Goal: Check status: Check status

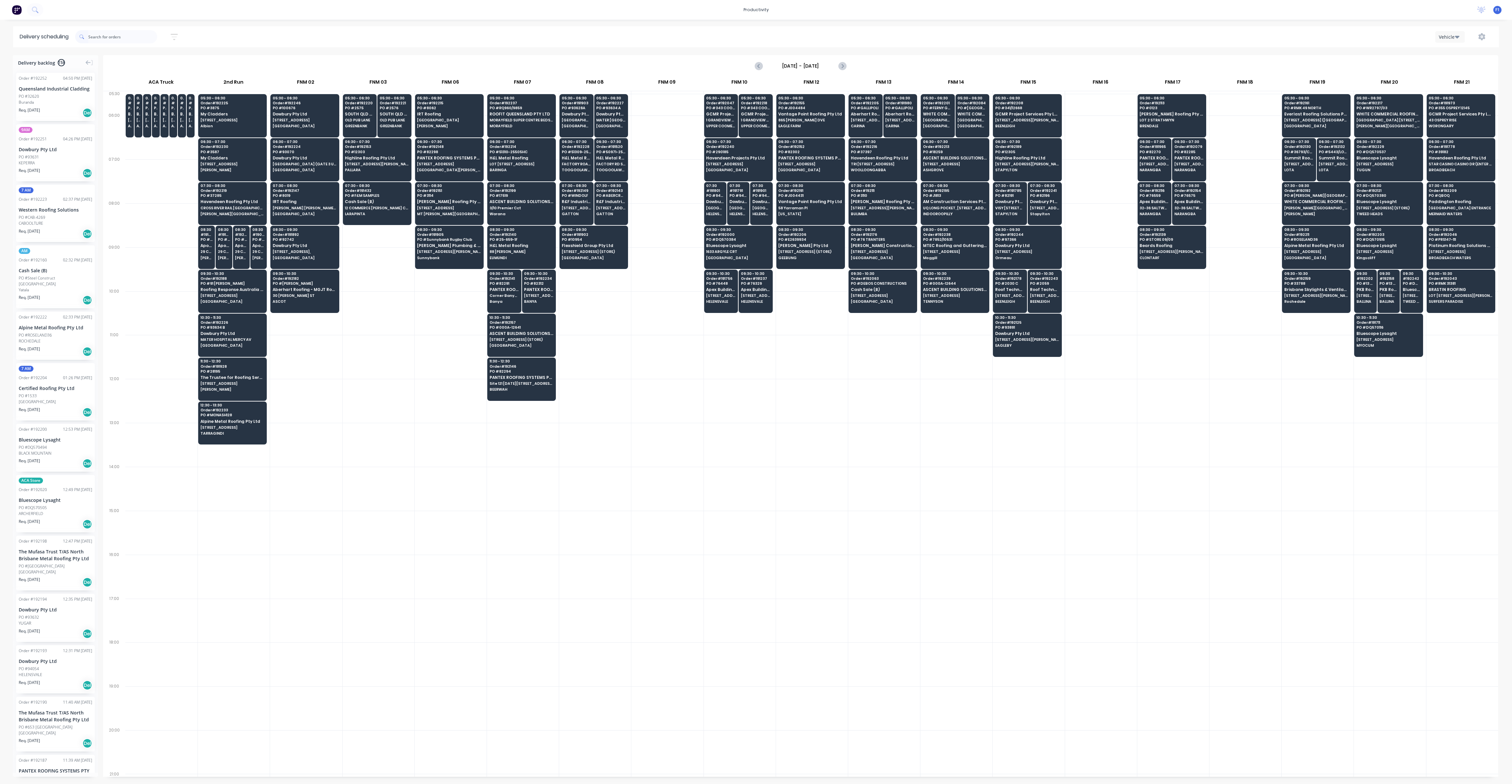
click at [122, 38] on input "text" at bounding box center [122, 36] width 69 height 13
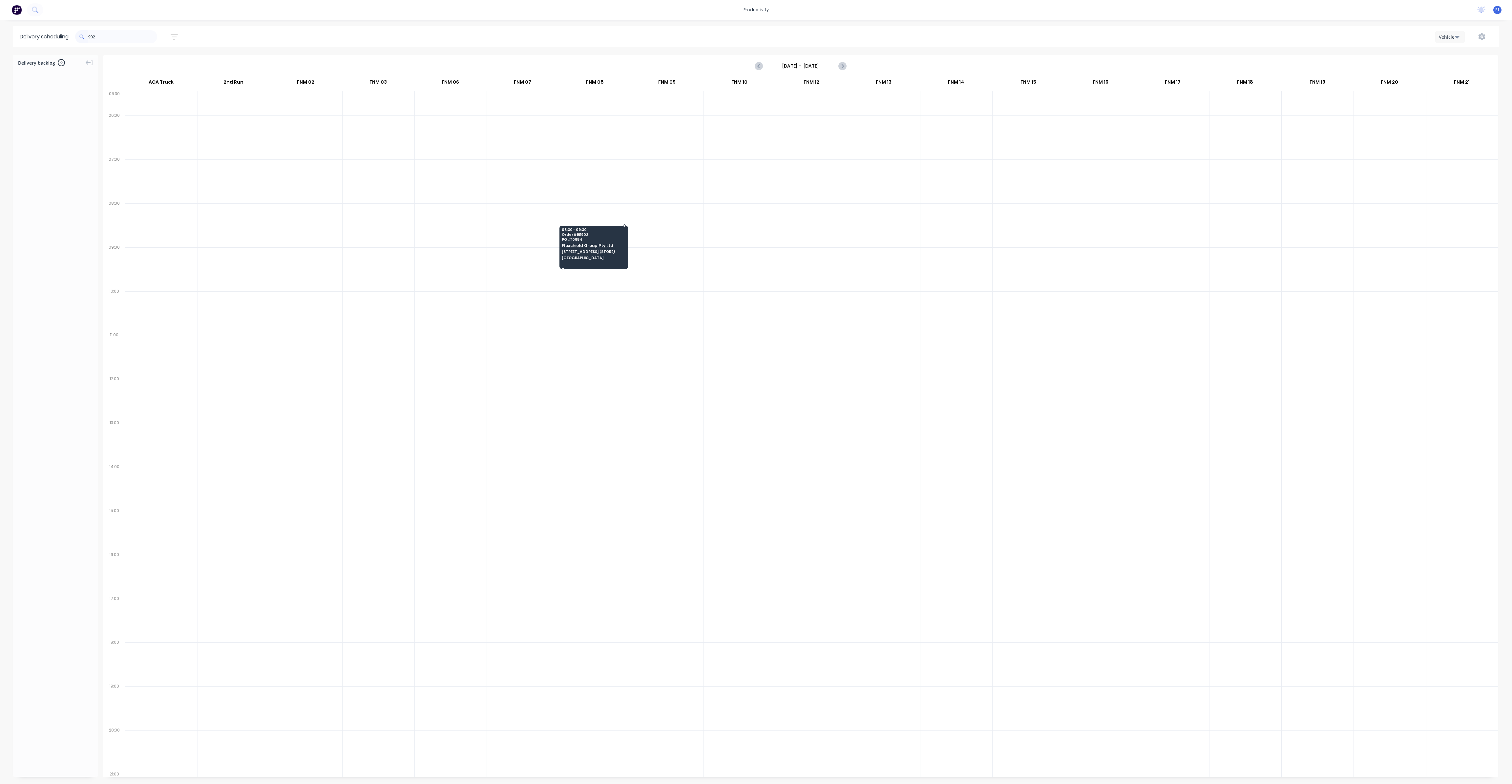
click at [586, 249] on span "[STREET_ADDRESS] (STORE)" at bounding box center [593, 251] width 63 height 4
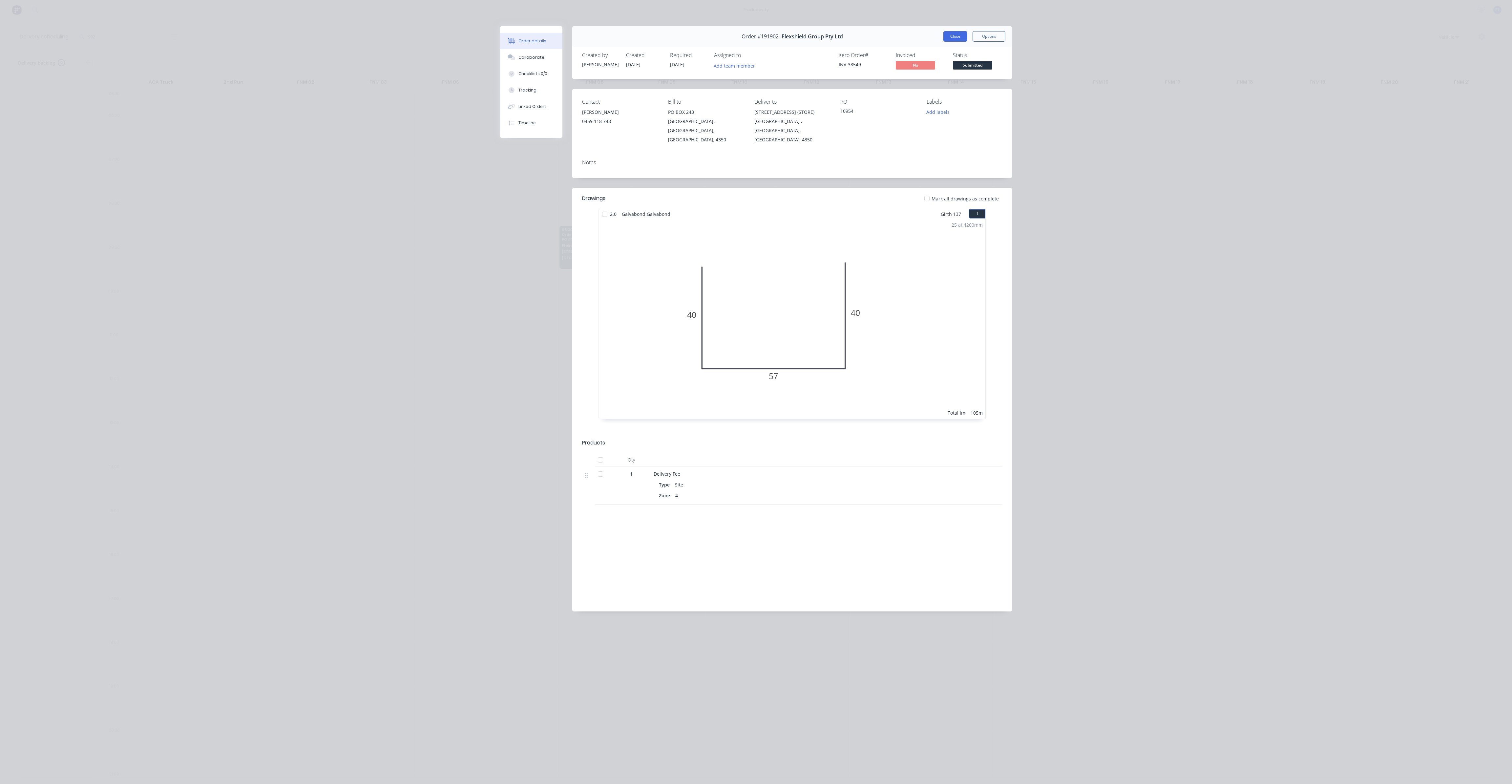
click at [960, 32] on button "Close" at bounding box center [955, 36] width 24 height 11
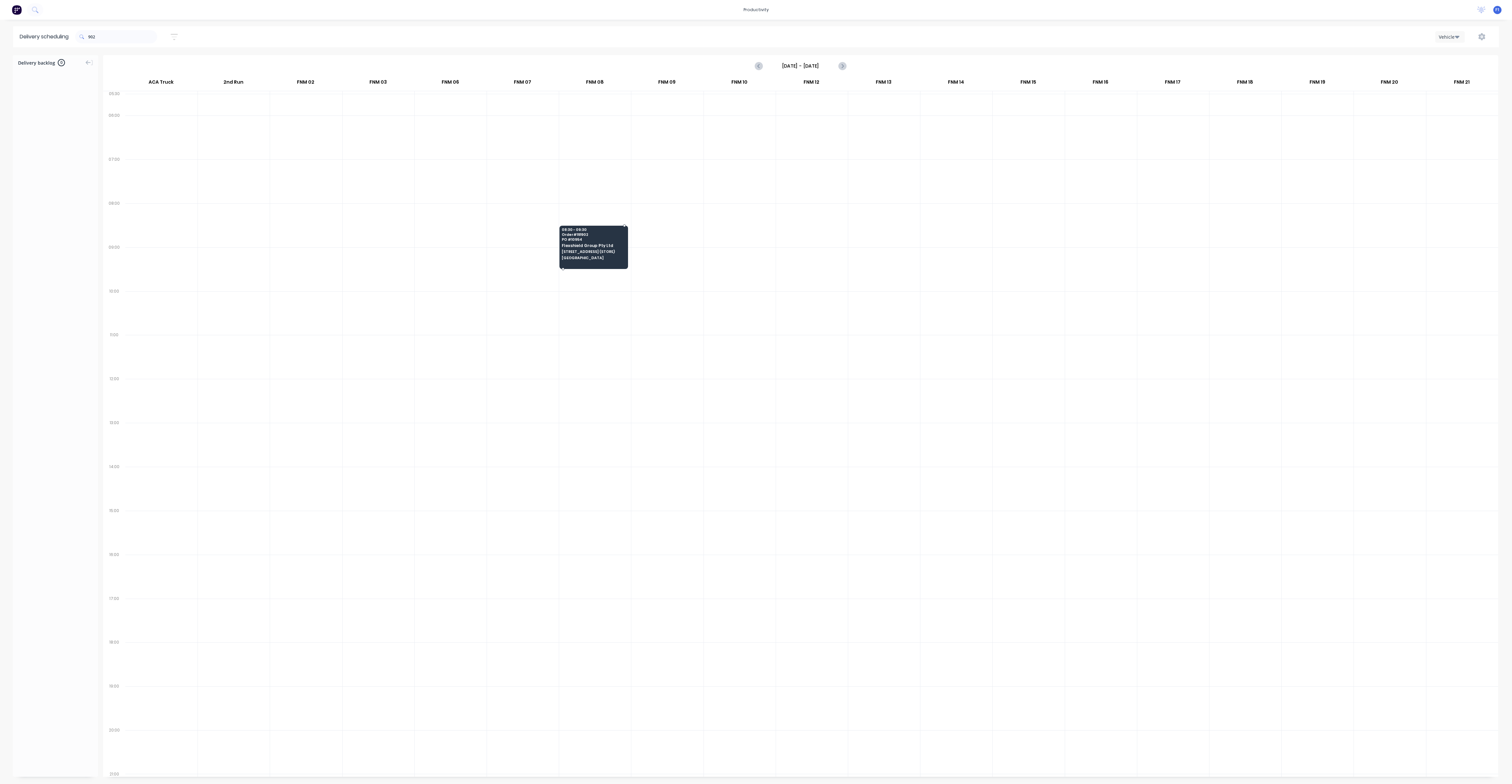
click at [619, 239] on span "PO # 10954" at bounding box center [593, 239] width 63 height 4
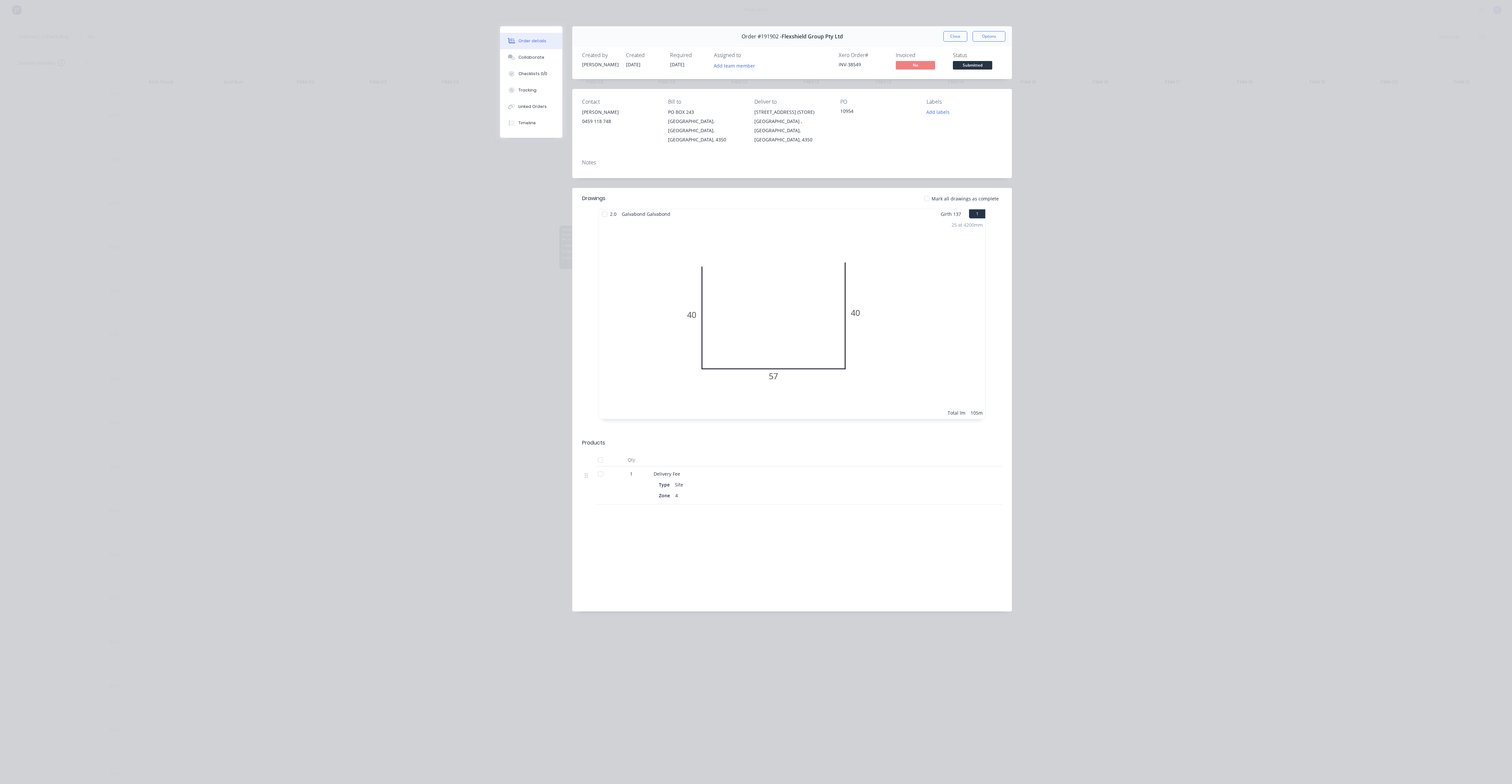
click at [941, 36] on div "Order #191902 - Flexshield Group Pty Ltd Close Options" at bounding box center [792, 36] width 440 height 21
click at [943, 36] on div "Order #191902 - Flexshield Group Pty Ltd Close Options" at bounding box center [792, 36] width 440 height 21
click at [950, 36] on button "Close" at bounding box center [955, 36] width 24 height 11
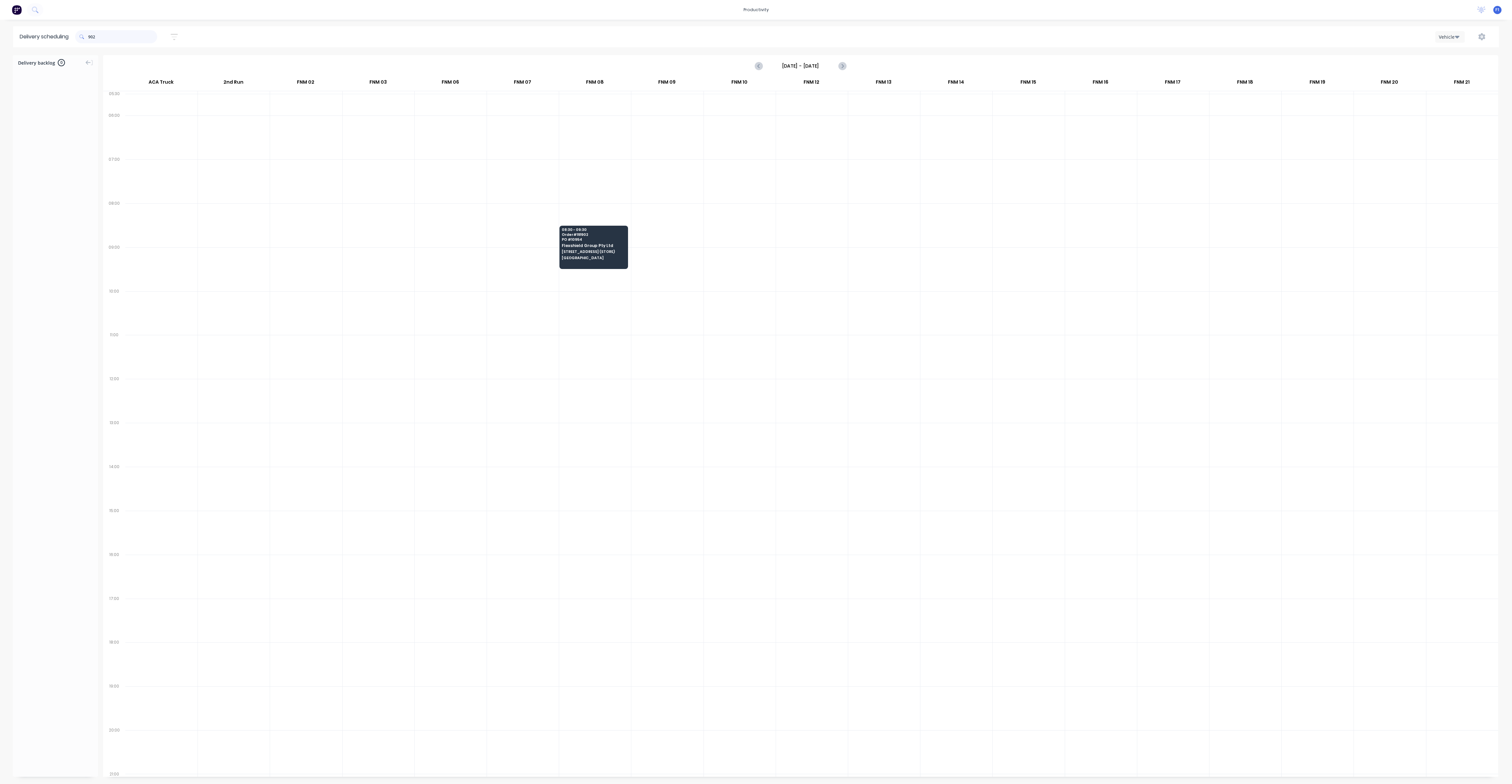
drag, startPoint x: 129, startPoint y: 34, endPoint x: 69, endPoint y: 32, distance: 60.0
click at [69, 32] on header "Delivery scheduling 902 Sort by Most recent Created date Required date Order nu…" at bounding box center [755, 37] width 1486 height 21
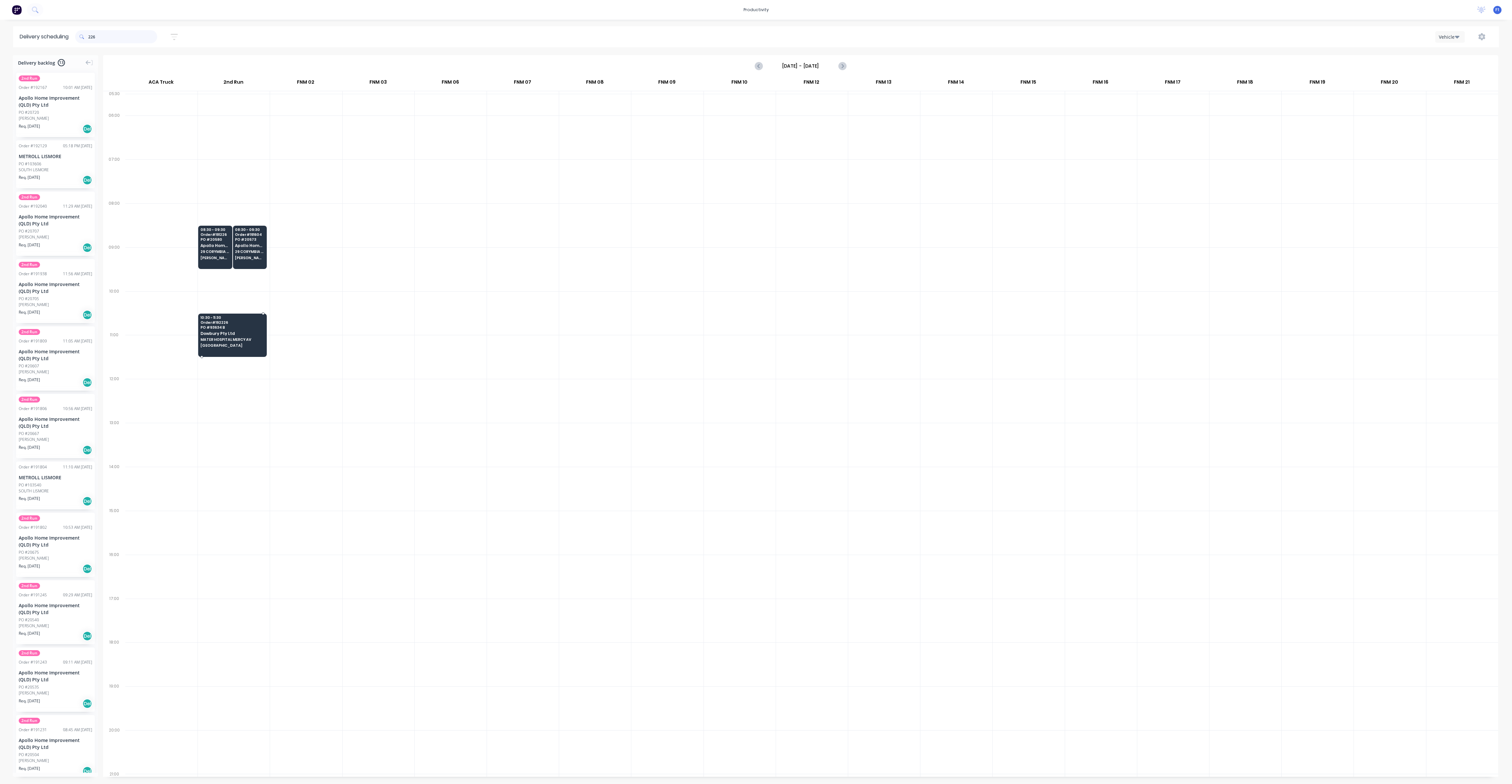
type input "226"
click at [235, 343] on span "[GEOGRAPHIC_DATA]" at bounding box center [232, 345] width 63 height 4
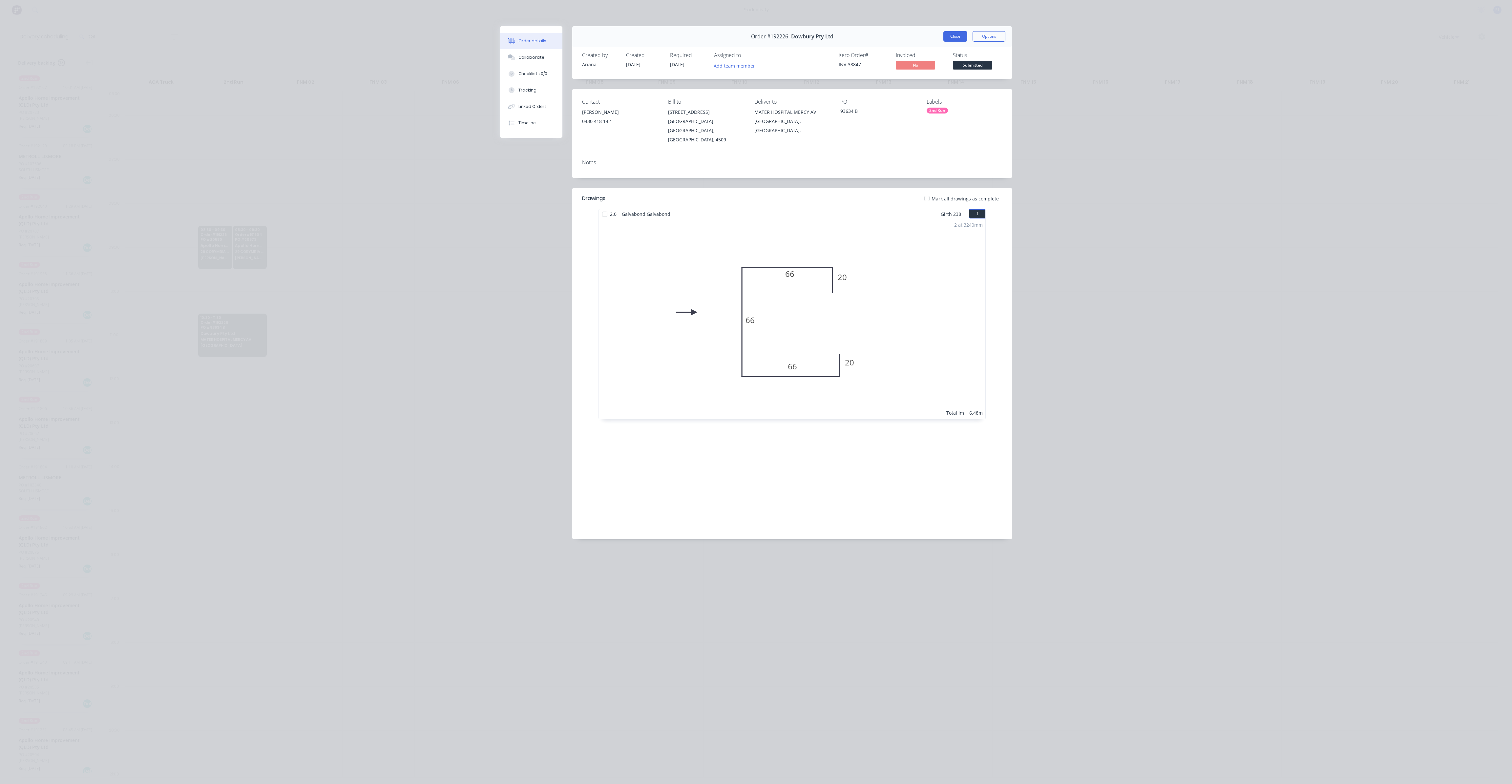
click at [956, 37] on button "Close" at bounding box center [955, 36] width 24 height 11
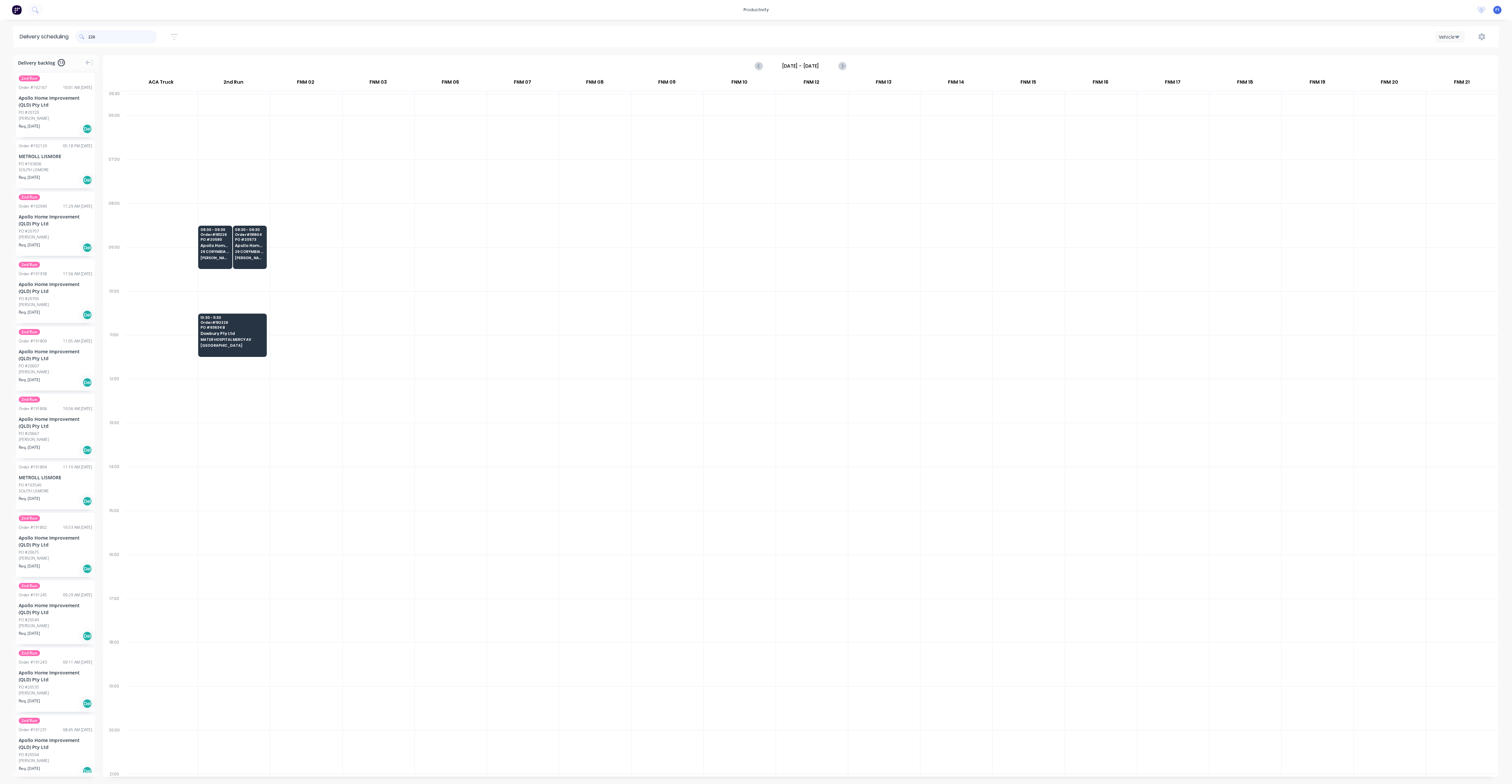
drag, startPoint x: 113, startPoint y: 36, endPoint x: 49, endPoint y: 32, distance: 64.1
click at [49, 32] on header "Delivery scheduling 226 Sort by Most recent Created date Required date Order nu…" at bounding box center [755, 37] width 1486 height 21
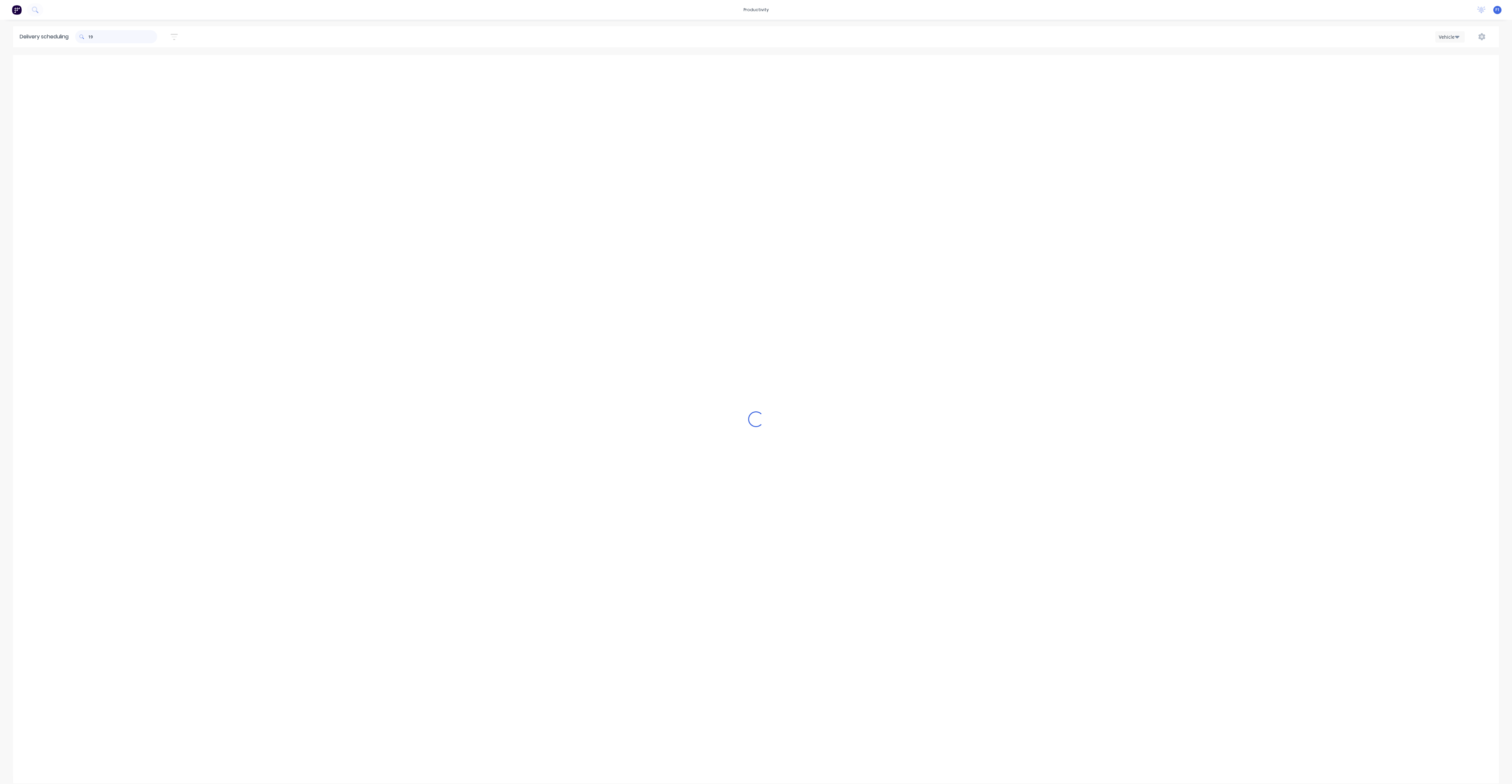
type input "1"
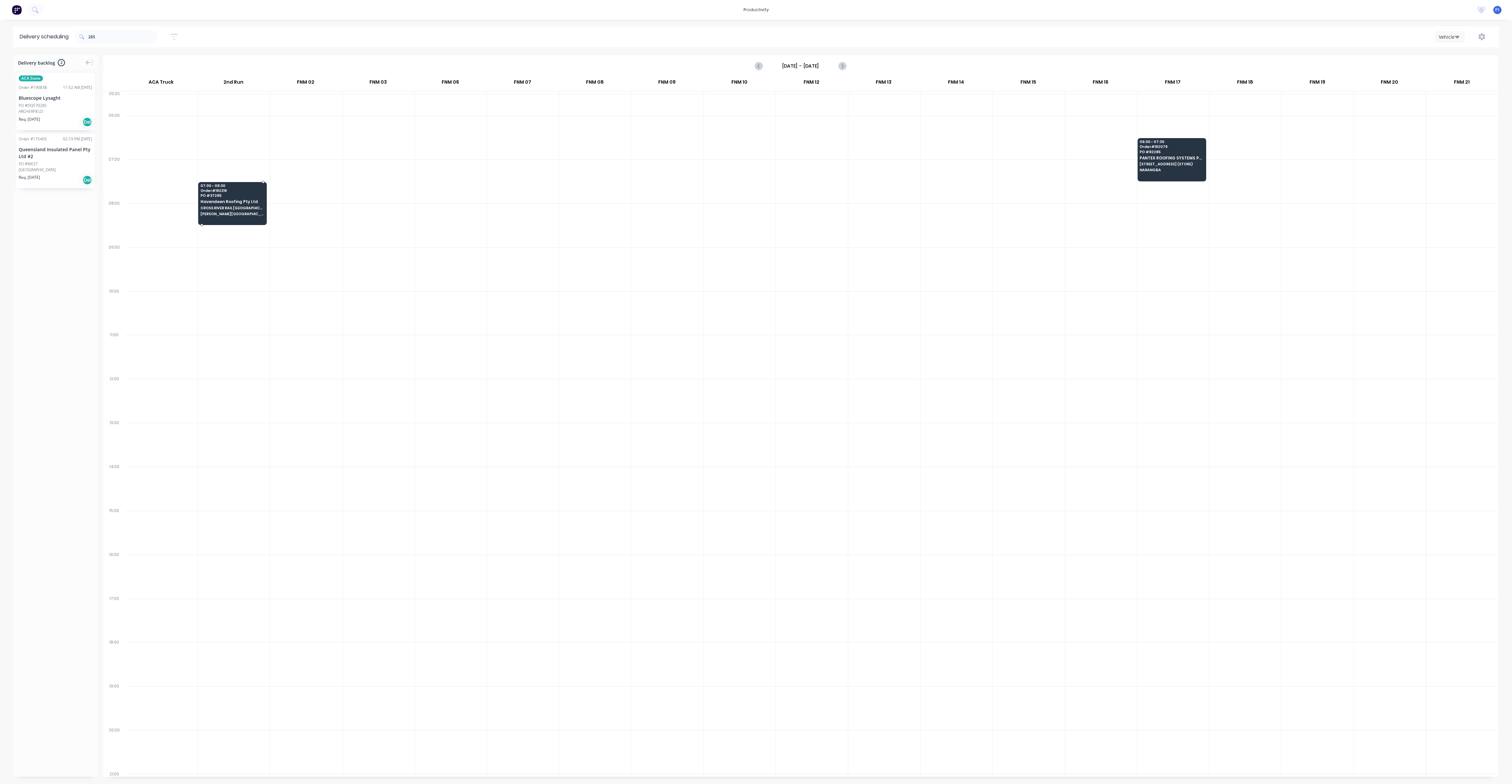
click at [221, 182] on div "07:30 - 08:30 Order # 192219 PO # 37285 Havendeen Roofing Pty Ltd CROSS RIVER R…" at bounding box center [232, 200] width 68 height 37
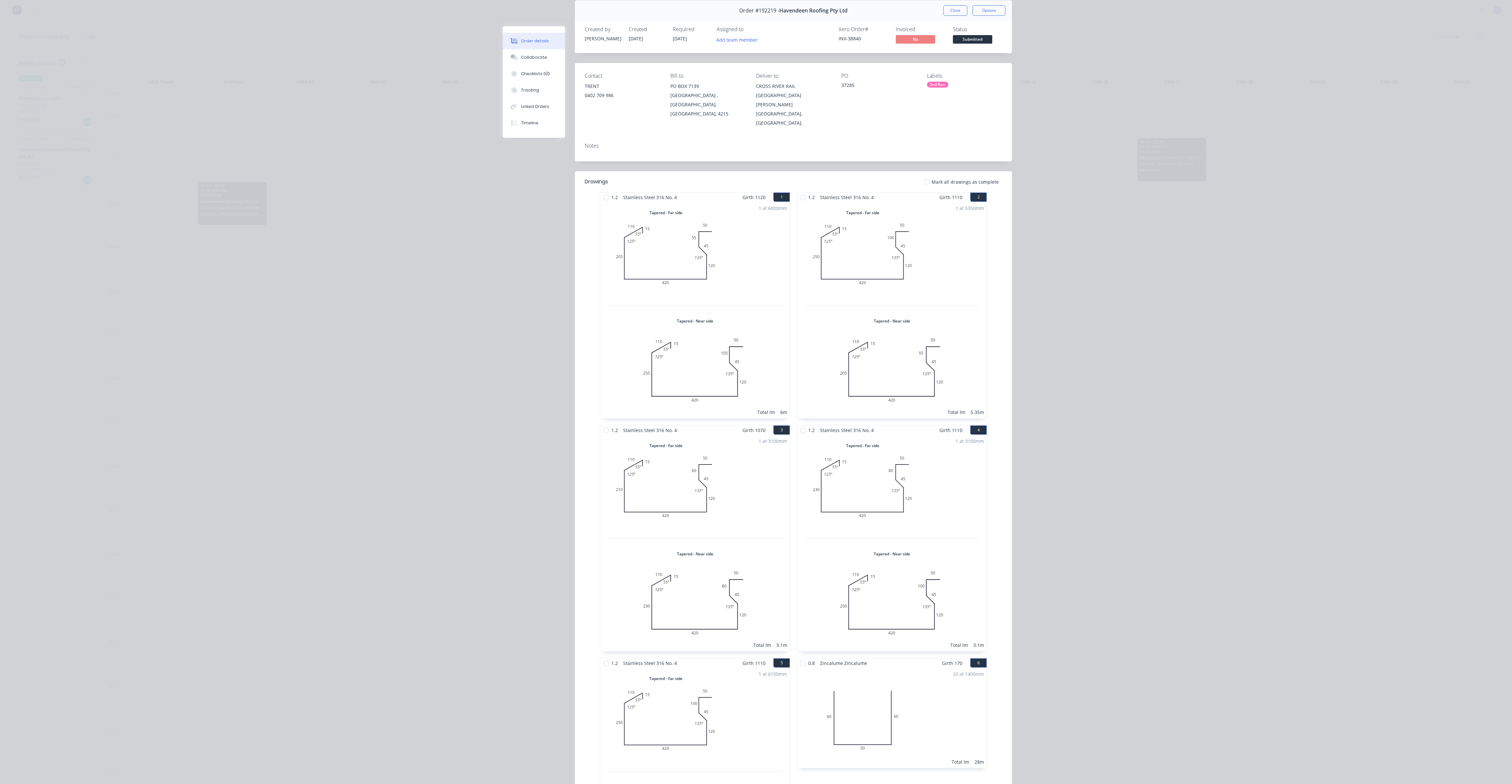
scroll to position [0, 0]
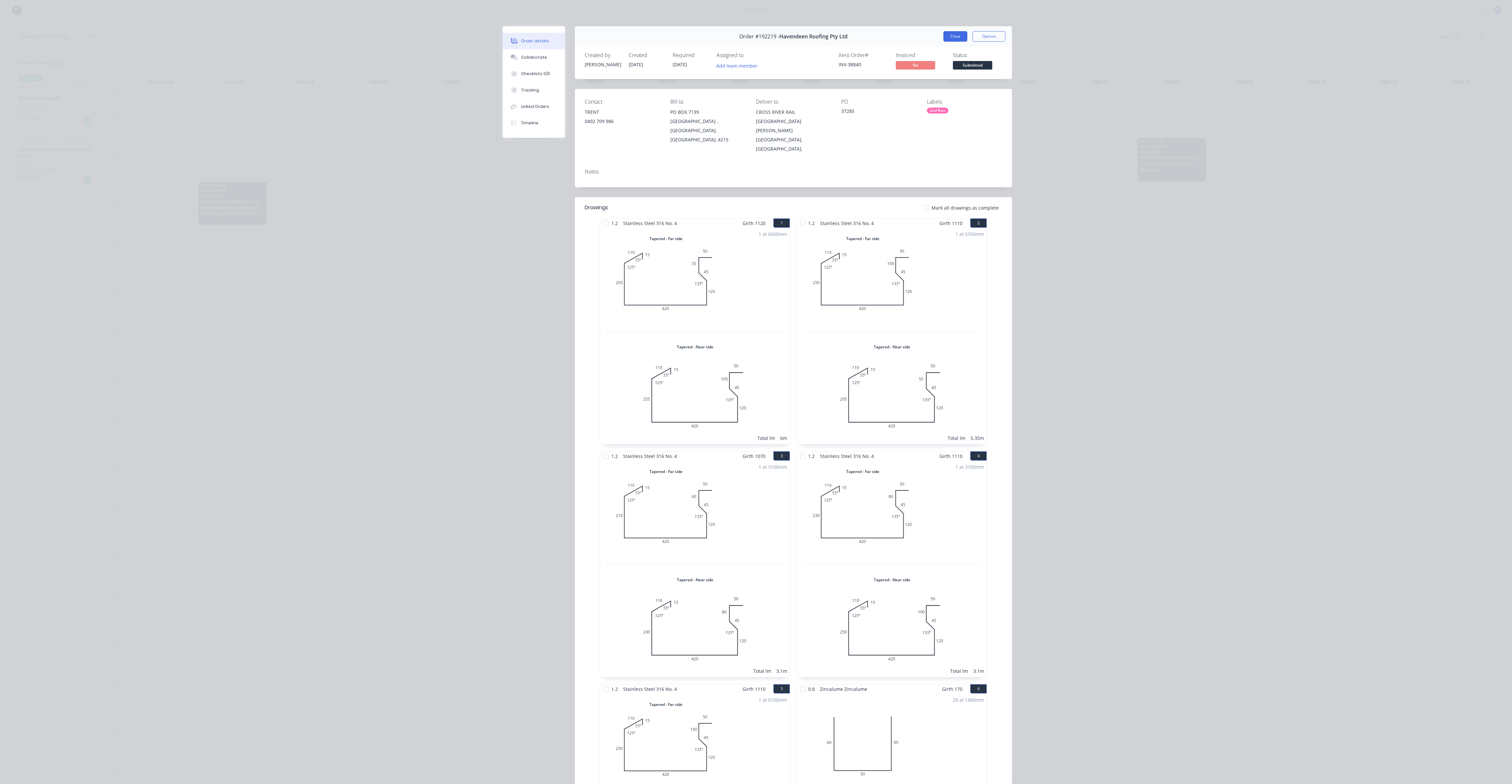
click at [951, 39] on button "Close" at bounding box center [955, 36] width 24 height 11
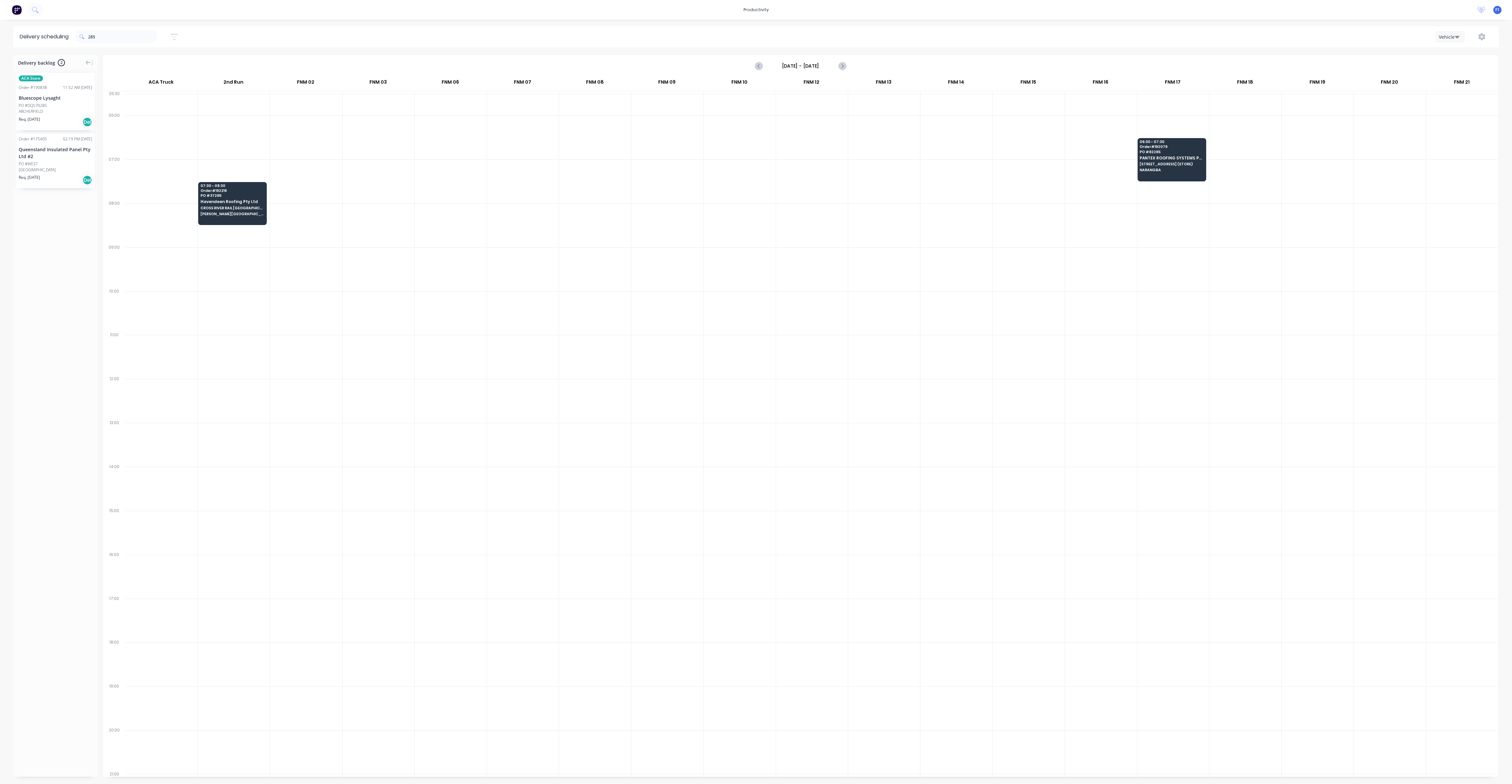
click at [762, 296] on div at bounding box center [740, 313] width 72 height 44
click at [220, 206] on span "CROSS RIVER RAIL [GEOGRAPHIC_DATA]" at bounding box center [232, 208] width 63 height 4
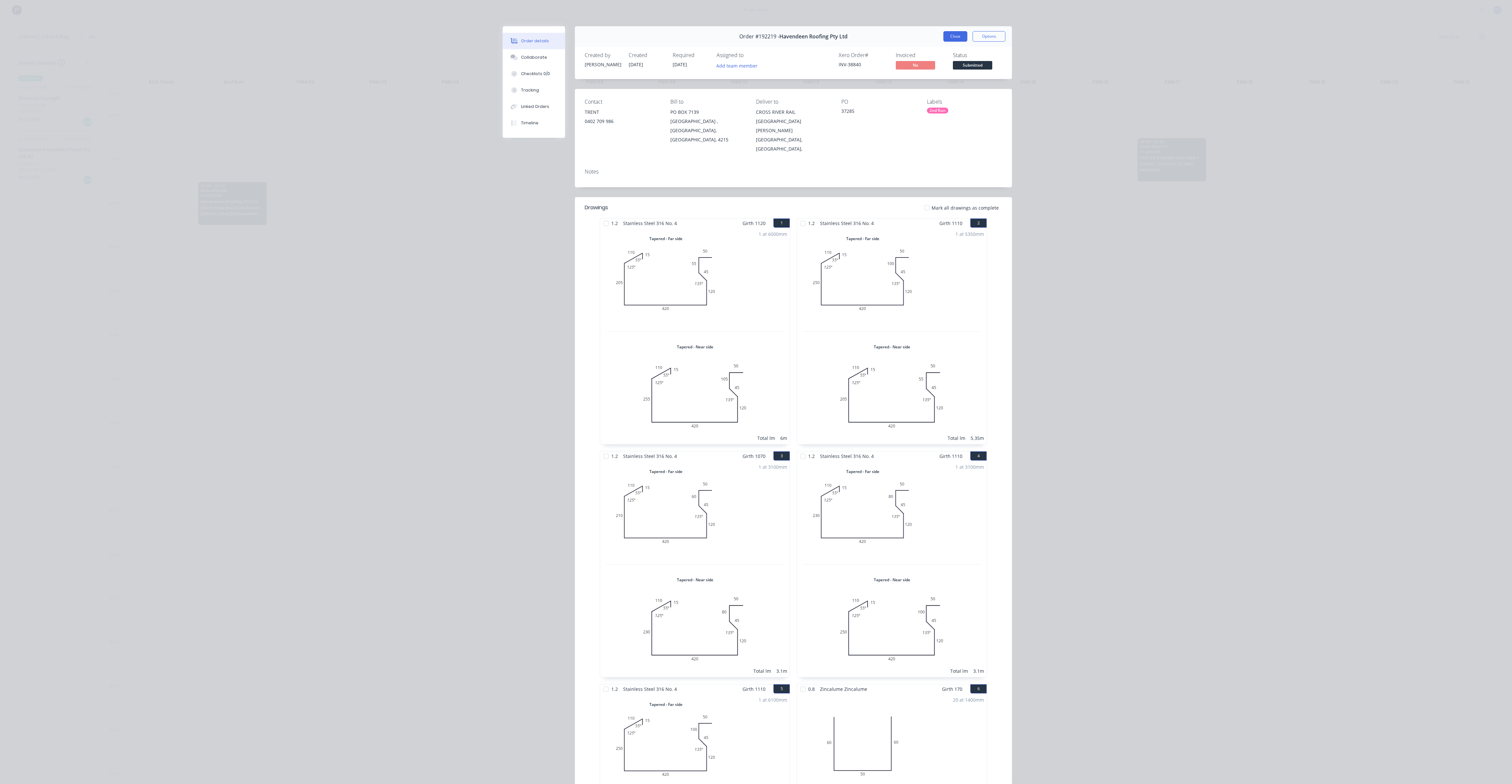
click at [951, 38] on button "Close" at bounding box center [955, 36] width 24 height 11
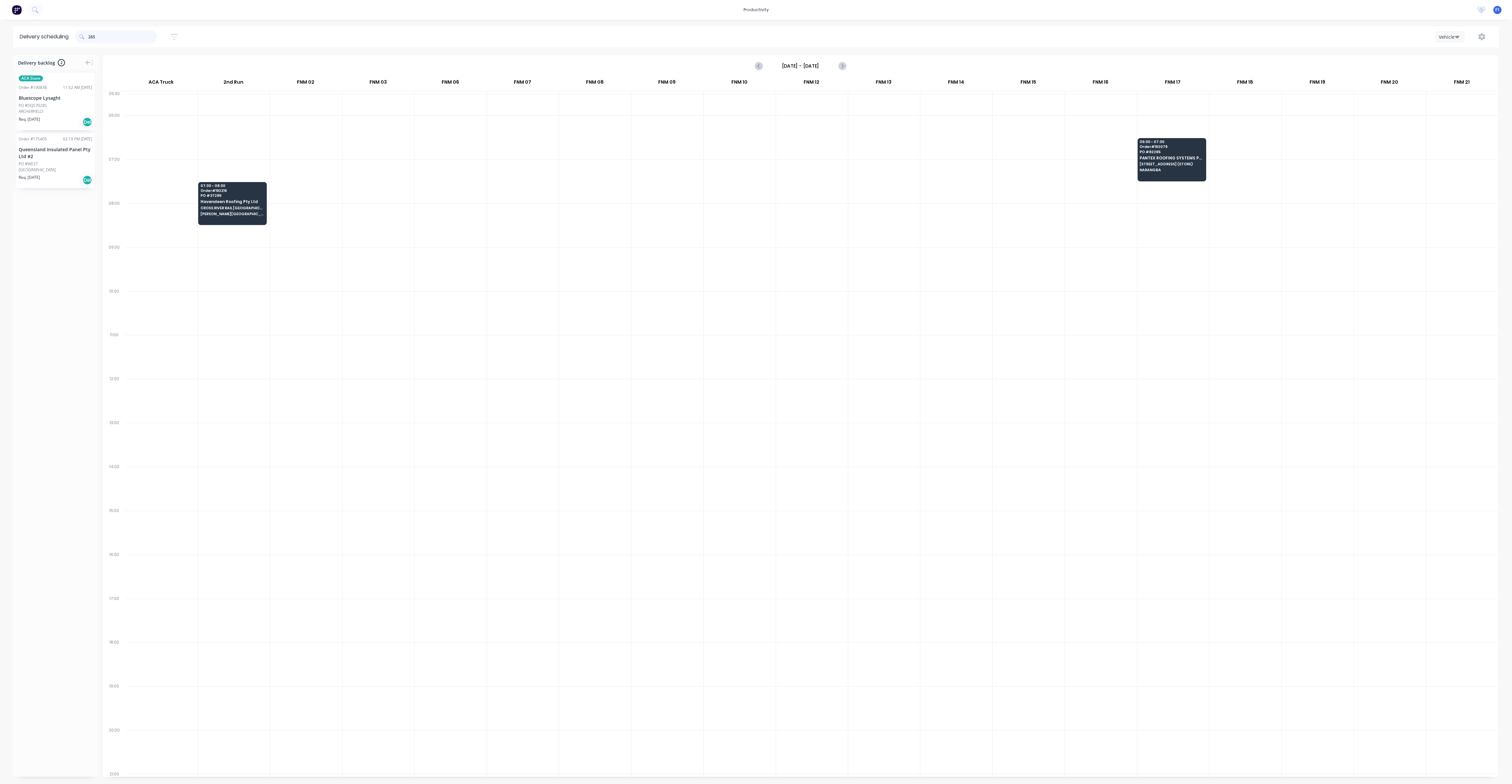
click at [111, 38] on input "285" at bounding box center [122, 36] width 69 height 13
type input "2"
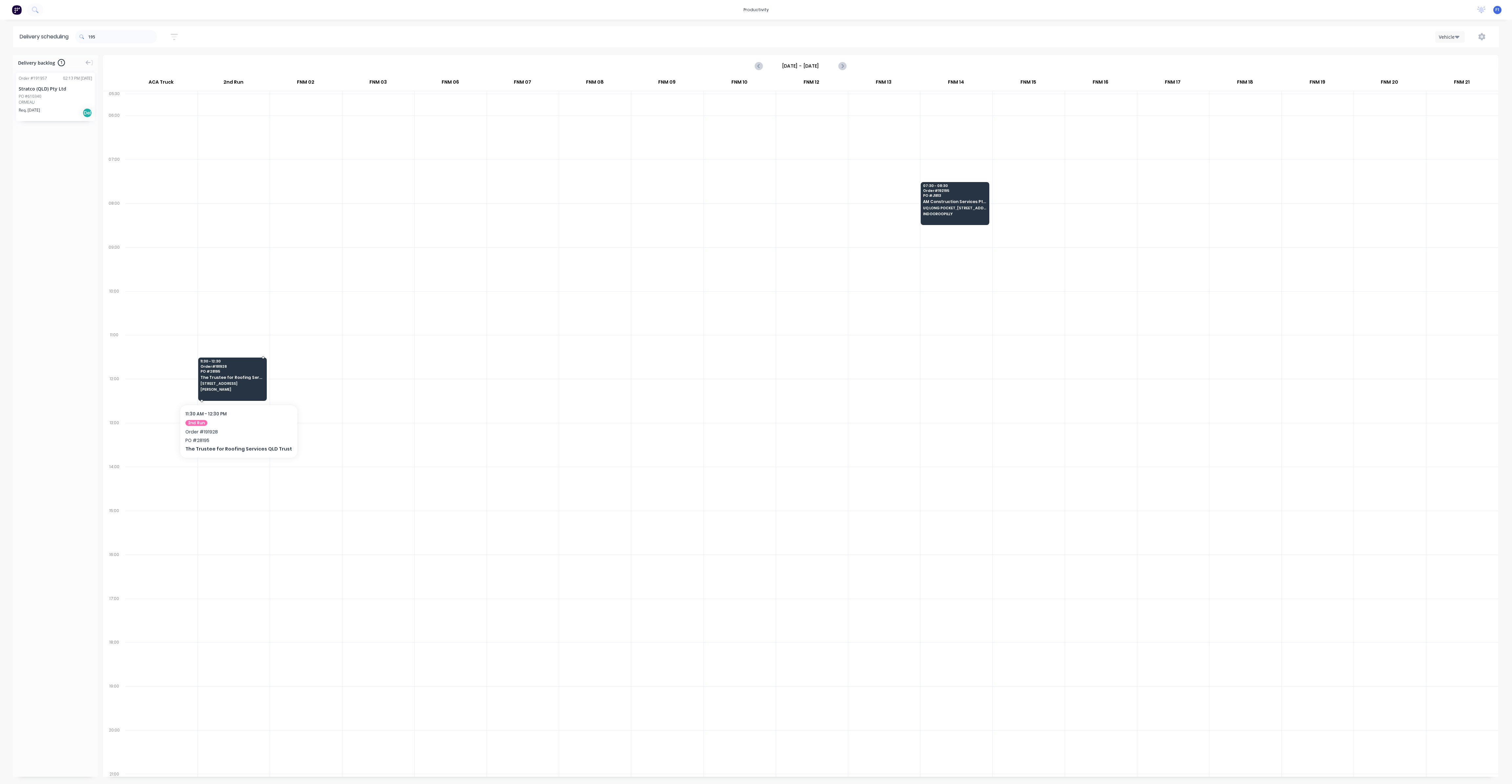
click at [234, 387] on span "[PERSON_NAME]" at bounding box center [232, 389] width 63 height 4
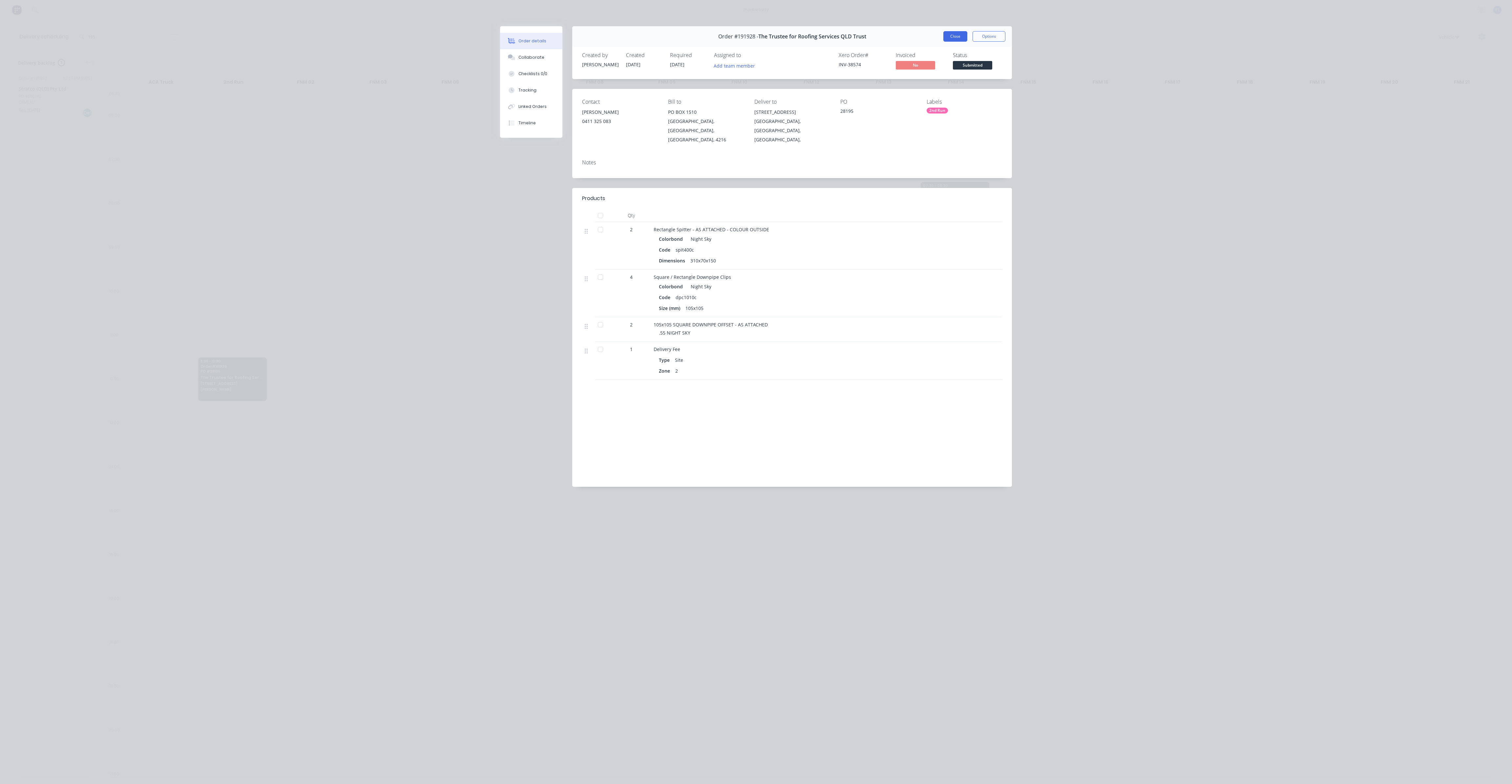
click at [957, 40] on button "Close" at bounding box center [955, 36] width 24 height 11
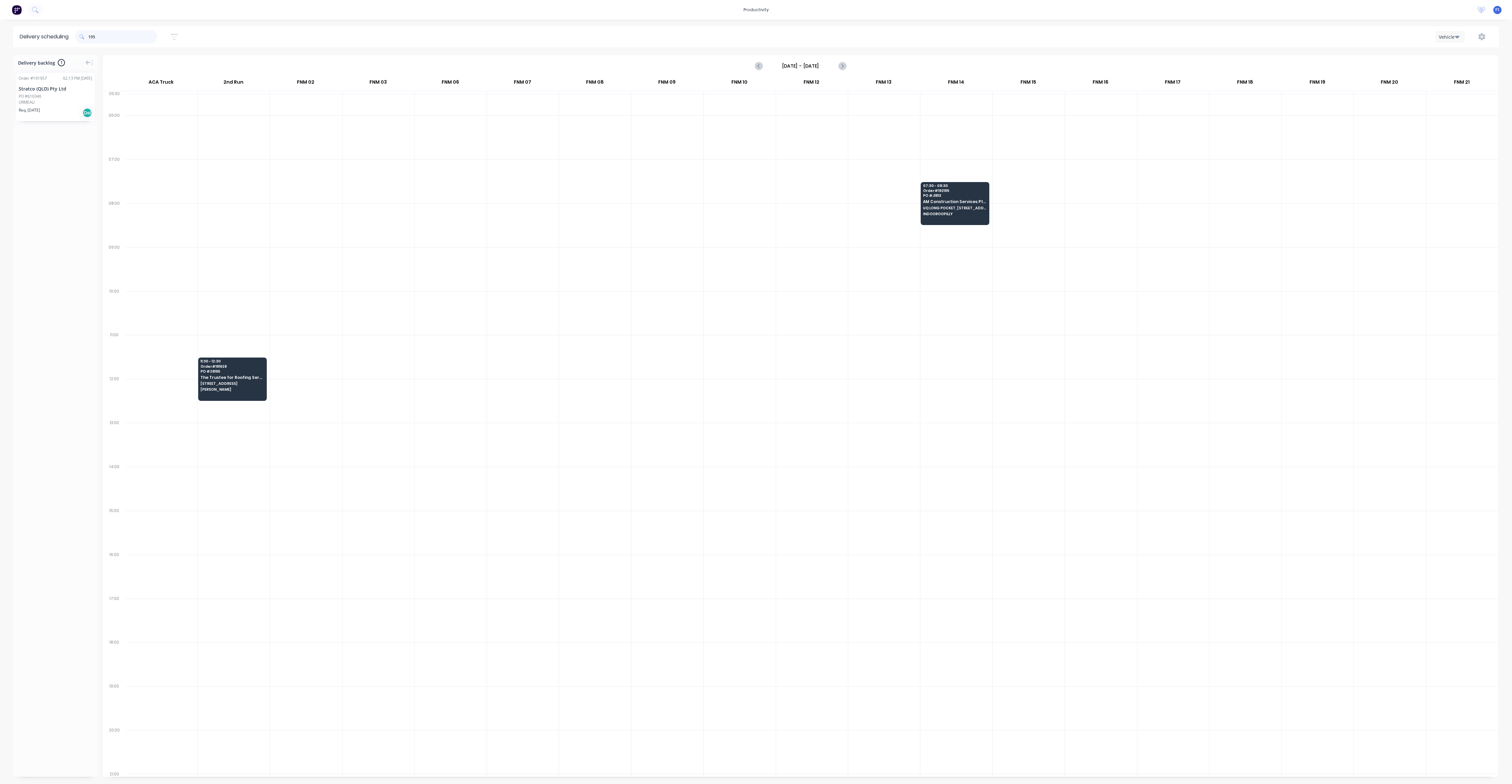
drag, startPoint x: 126, startPoint y: 38, endPoint x: 62, endPoint y: 35, distance: 64.1
click at [62, 35] on header "Delivery scheduling 195 Sort by Most recent Created date Required date Order nu…" at bounding box center [755, 37] width 1486 height 21
type input "533"
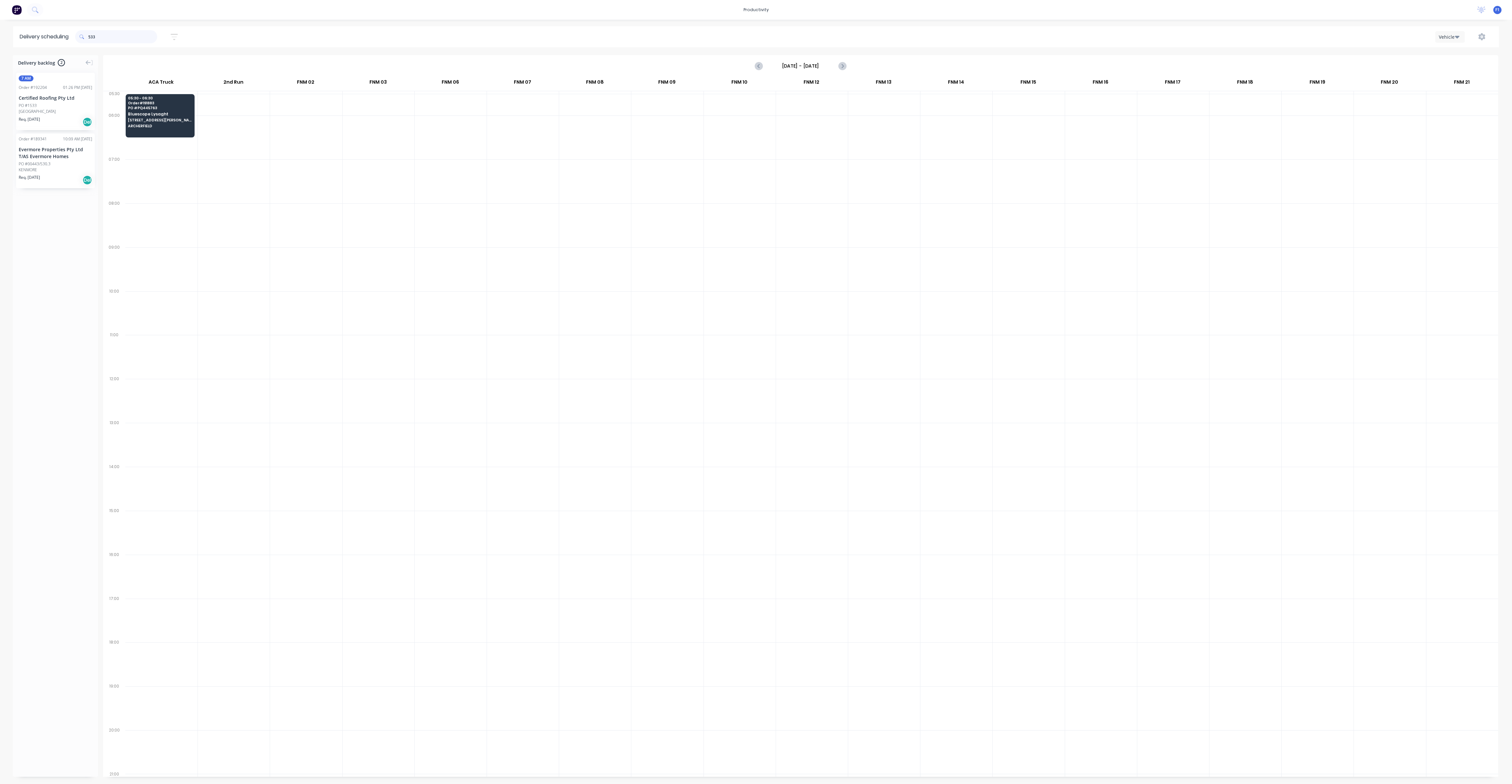
drag, startPoint x: 114, startPoint y: 37, endPoint x: 90, endPoint y: 36, distance: 24.0
click at [90, 36] on div "533" at bounding box center [116, 36] width 82 height 13
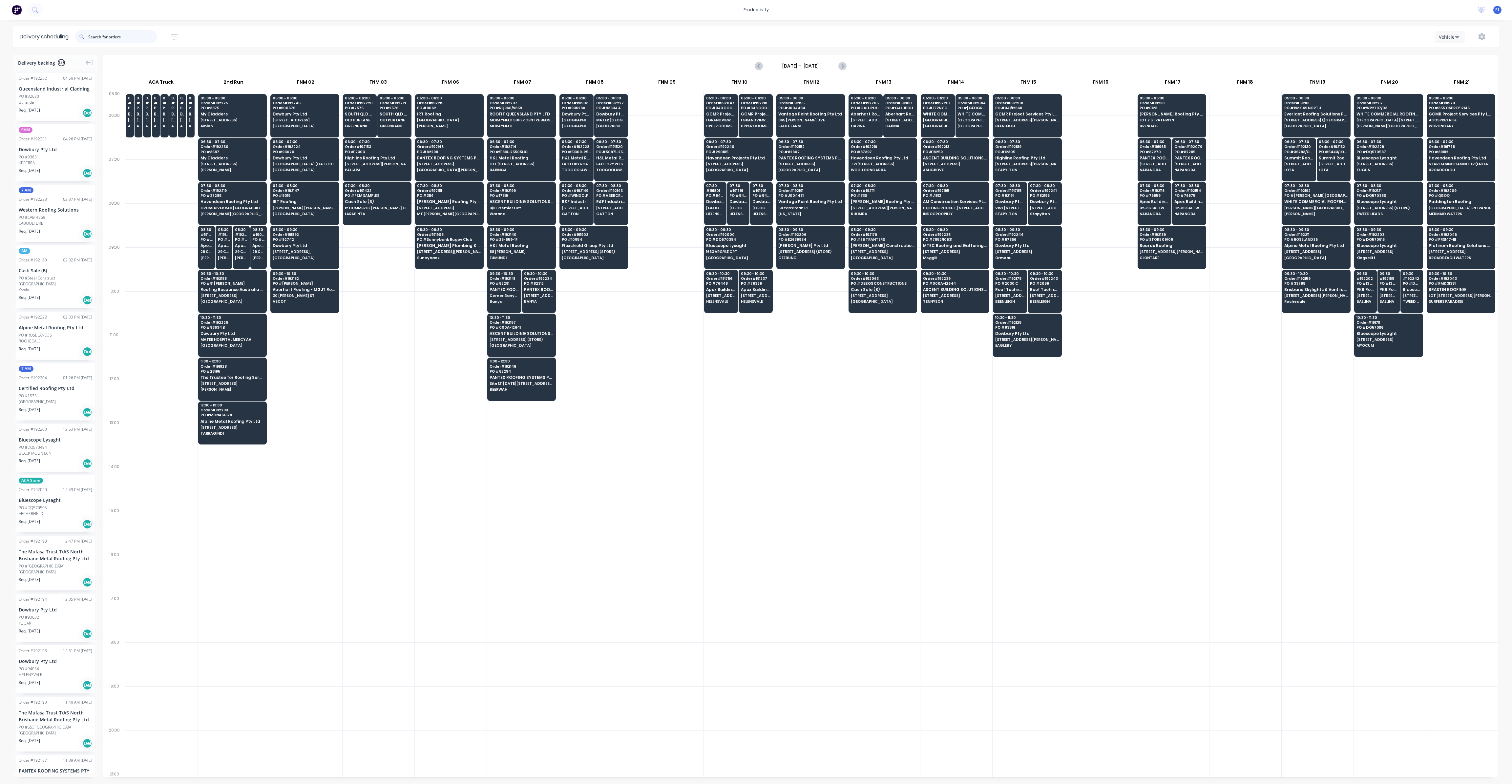
click at [95, 37] on input "text" at bounding box center [122, 36] width 69 height 13
click at [116, 34] on input "text" at bounding box center [122, 36] width 69 height 13
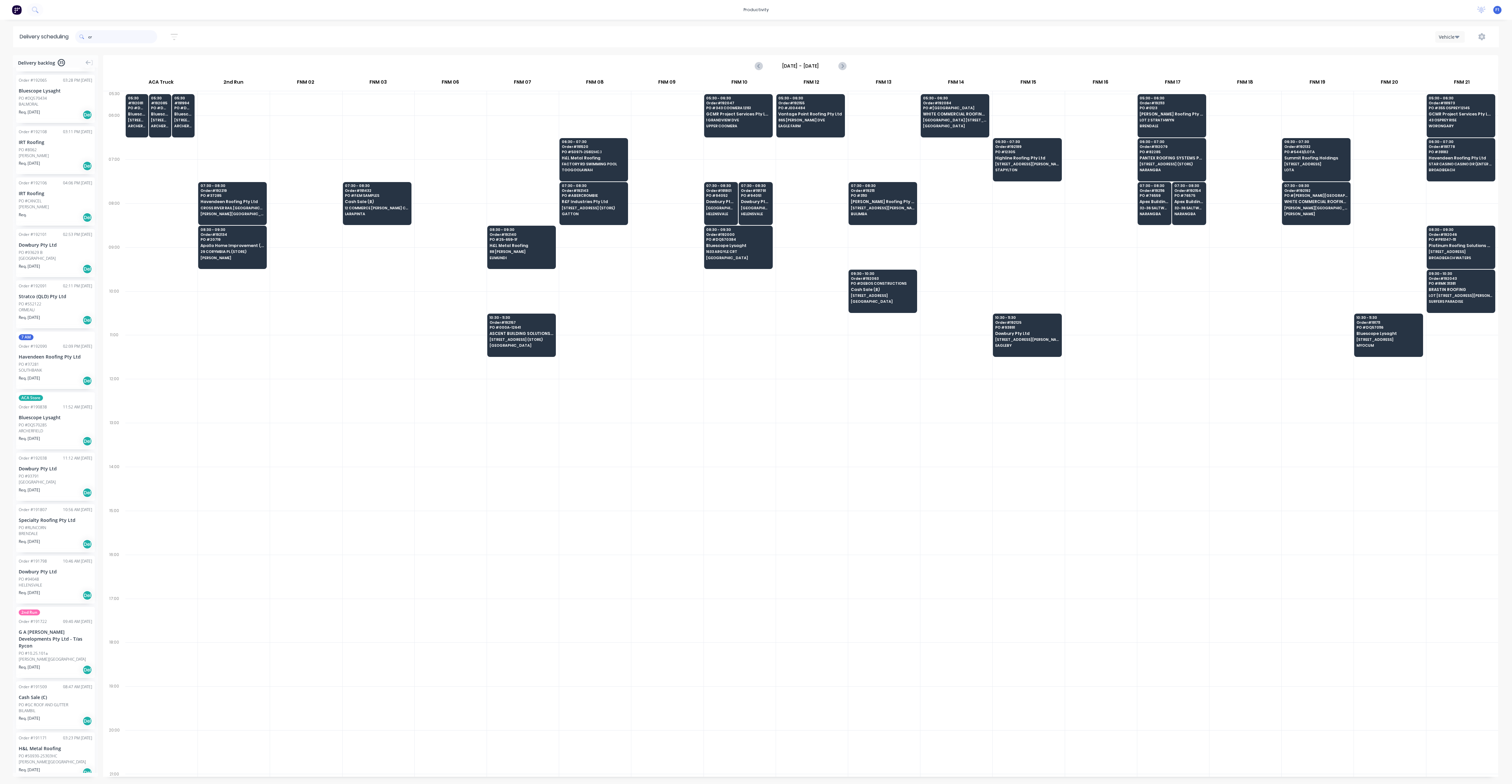
scroll to position [935, 0]
drag, startPoint x: 120, startPoint y: 38, endPoint x: 84, endPoint y: 36, distance: 36.1
click at [84, 36] on div "cr" at bounding box center [116, 36] width 82 height 13
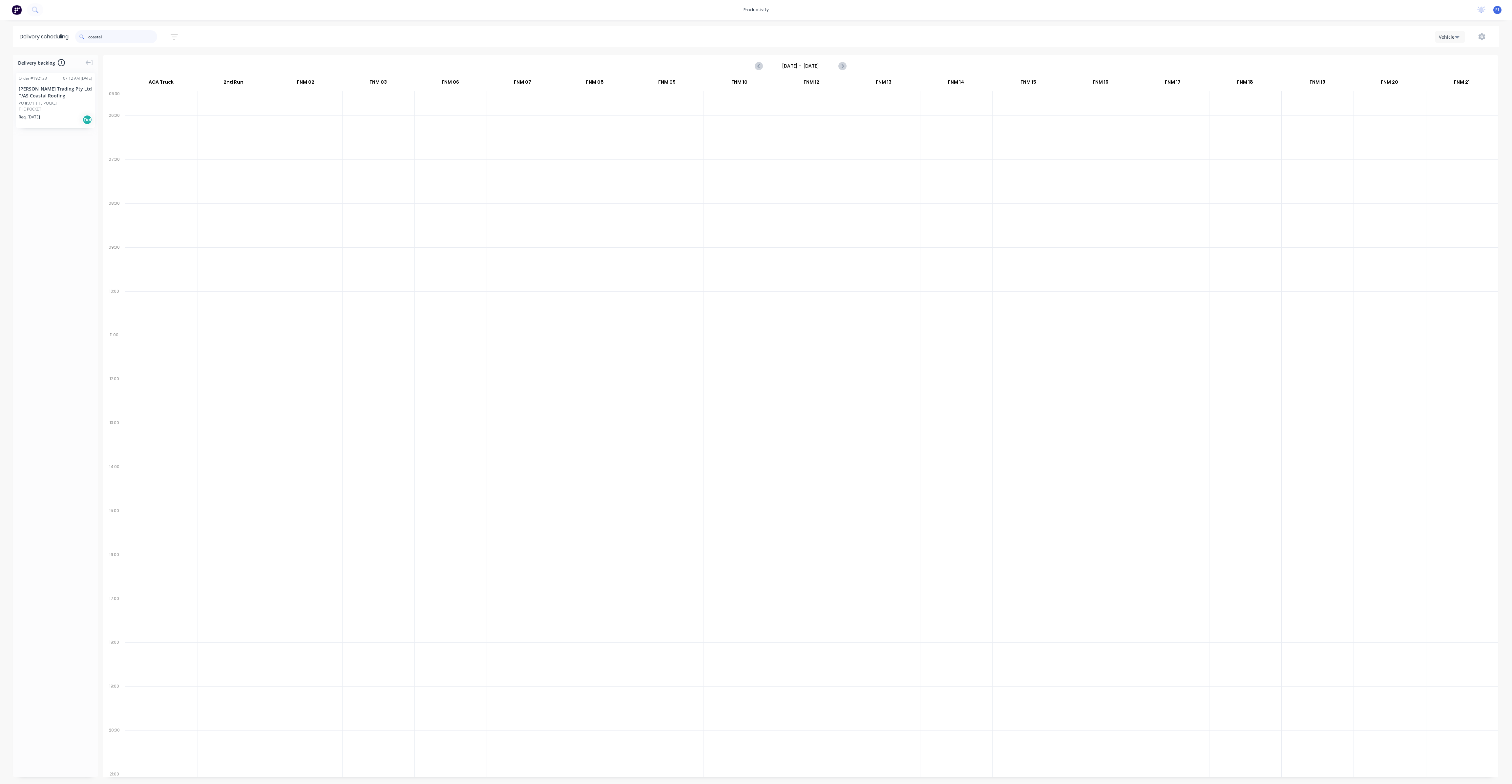
scroll to position [0, 0]
click at [76, 104] on div "PO #371 THE POCKET" at bounding box center [55, 103] width 73 height 6
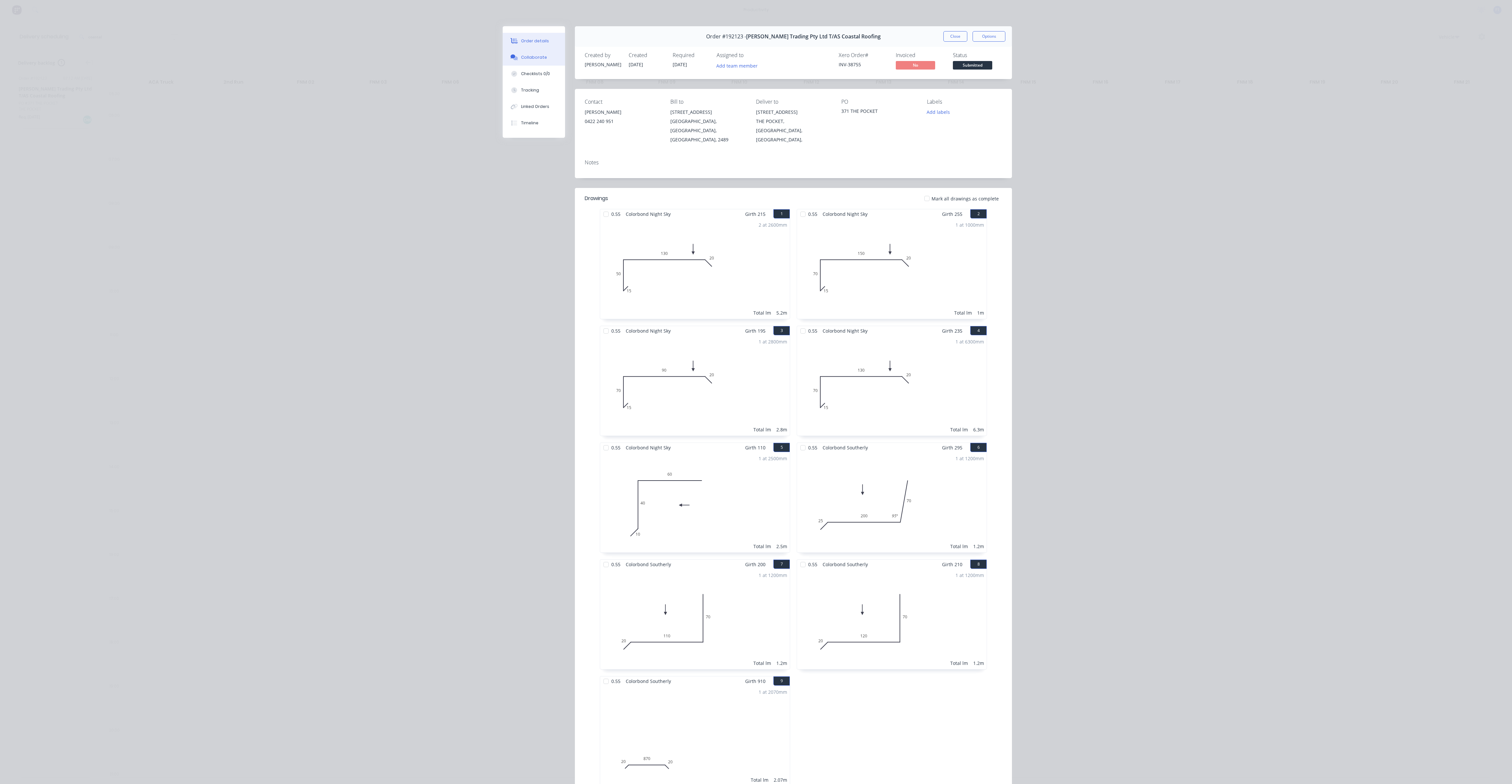
click at [533, 56] on div "Collaborate" at bounding box center [534, 58] width 26 height 6
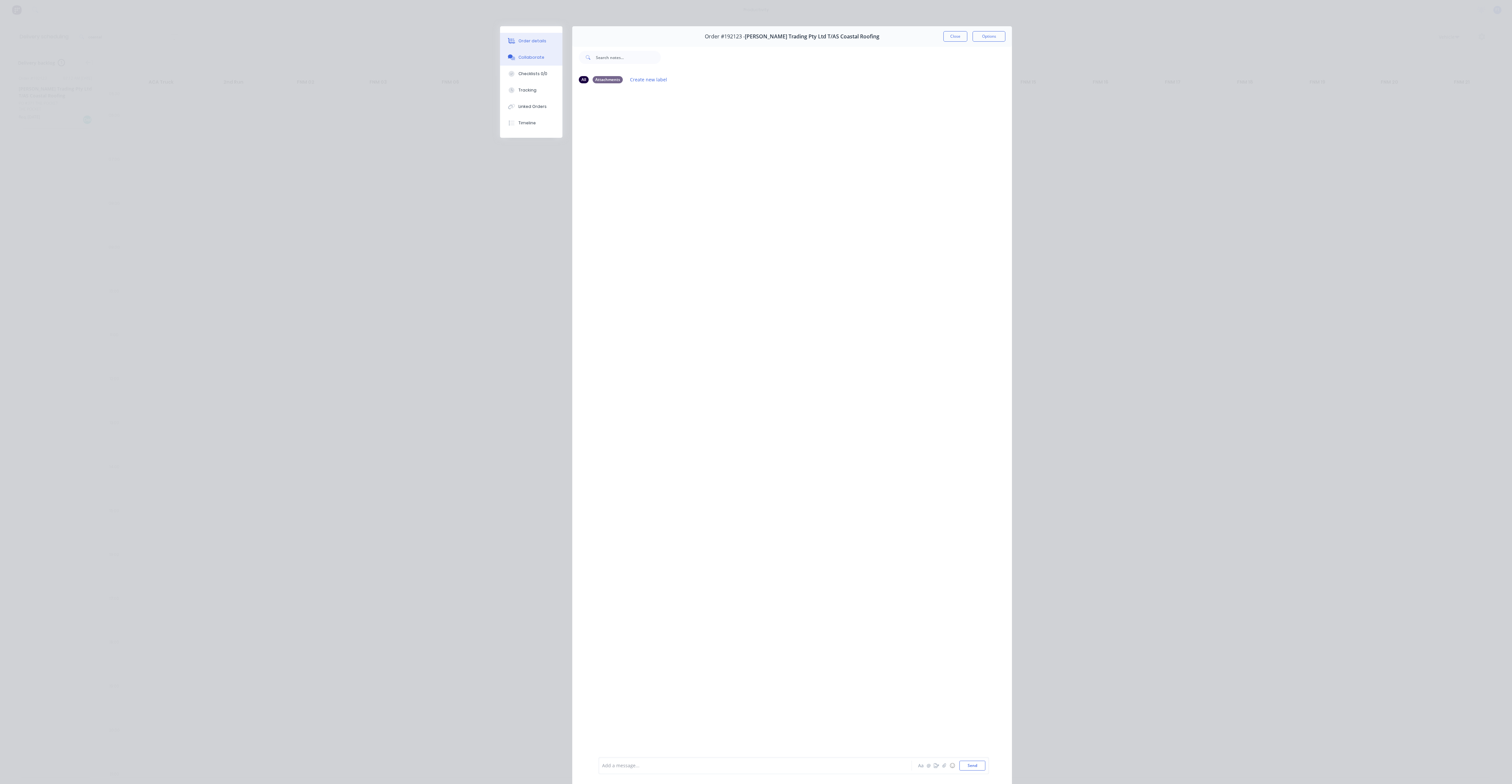
click at [514, 40] on button "Order details" at bounding box center [531, 41] width 62 height 16
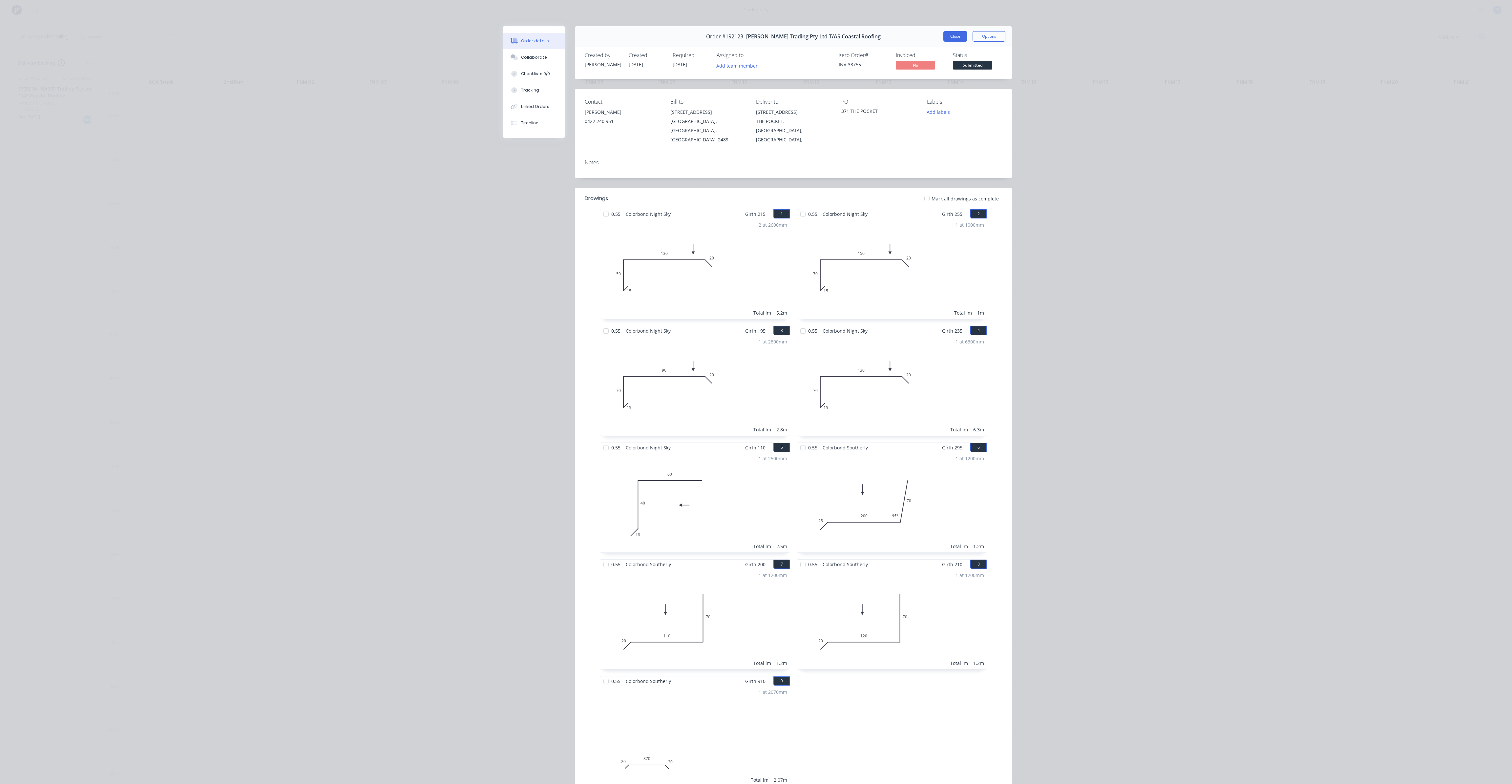
click at [944, 38] on button "Close" at bounding box center [955, 36] width 24 height 11
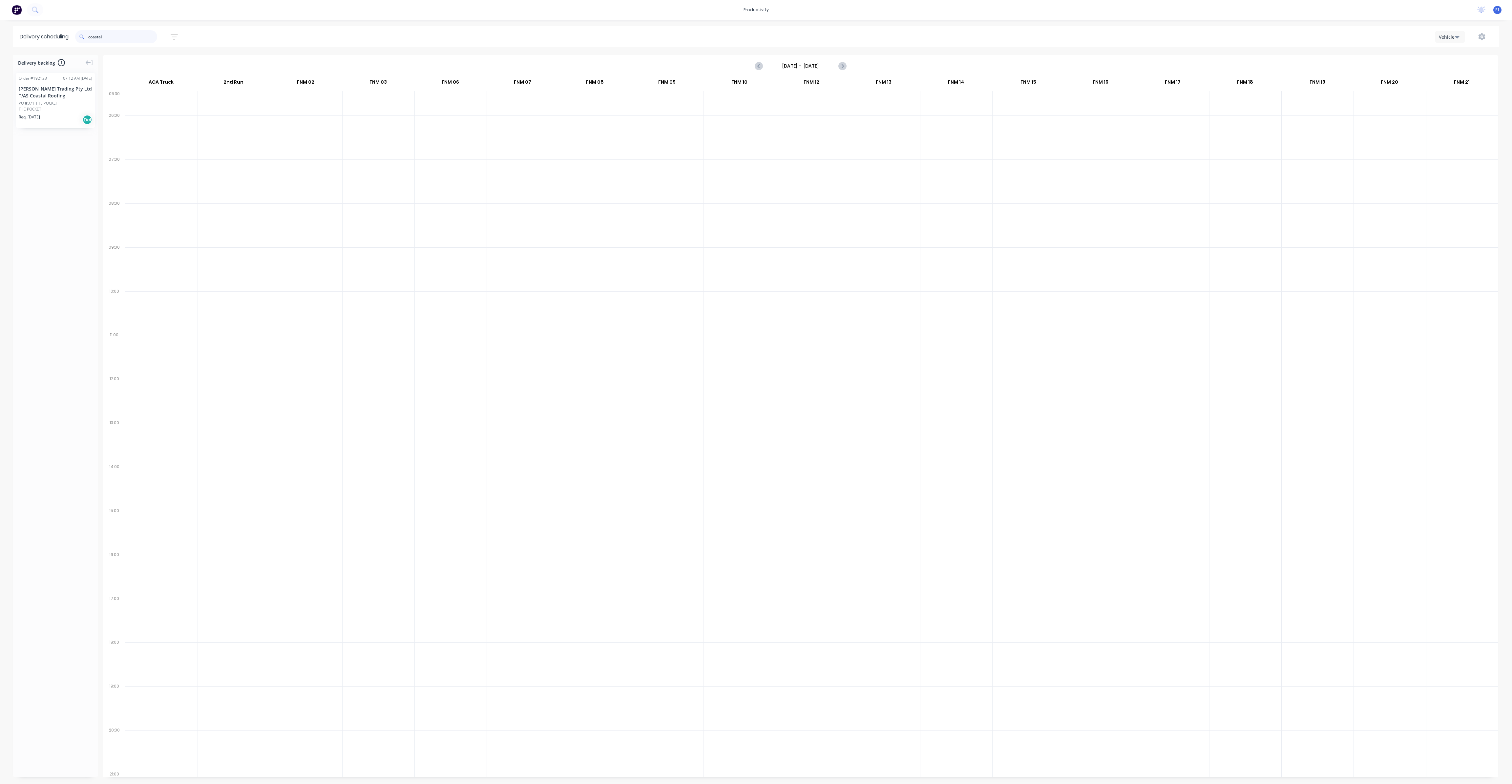
drag, startPoint x: 113, startPoint y: 35, endPoint x: 69, endPoint y: 40, distance: 44.3
click at [69, 40] on header "Delivery scheduling coastal Sort by Most recent Created date Required date Orde…" at bounding box center [755, 37] width 1486 height 21
type input "318"
drag, startPoint x: 104, startPoint y: 32, endPoint x: 82, endPoint y: 32, distance: 22.0
click at [82, 32] on div "318" at bounding box center [116, 36] width 82 height 13
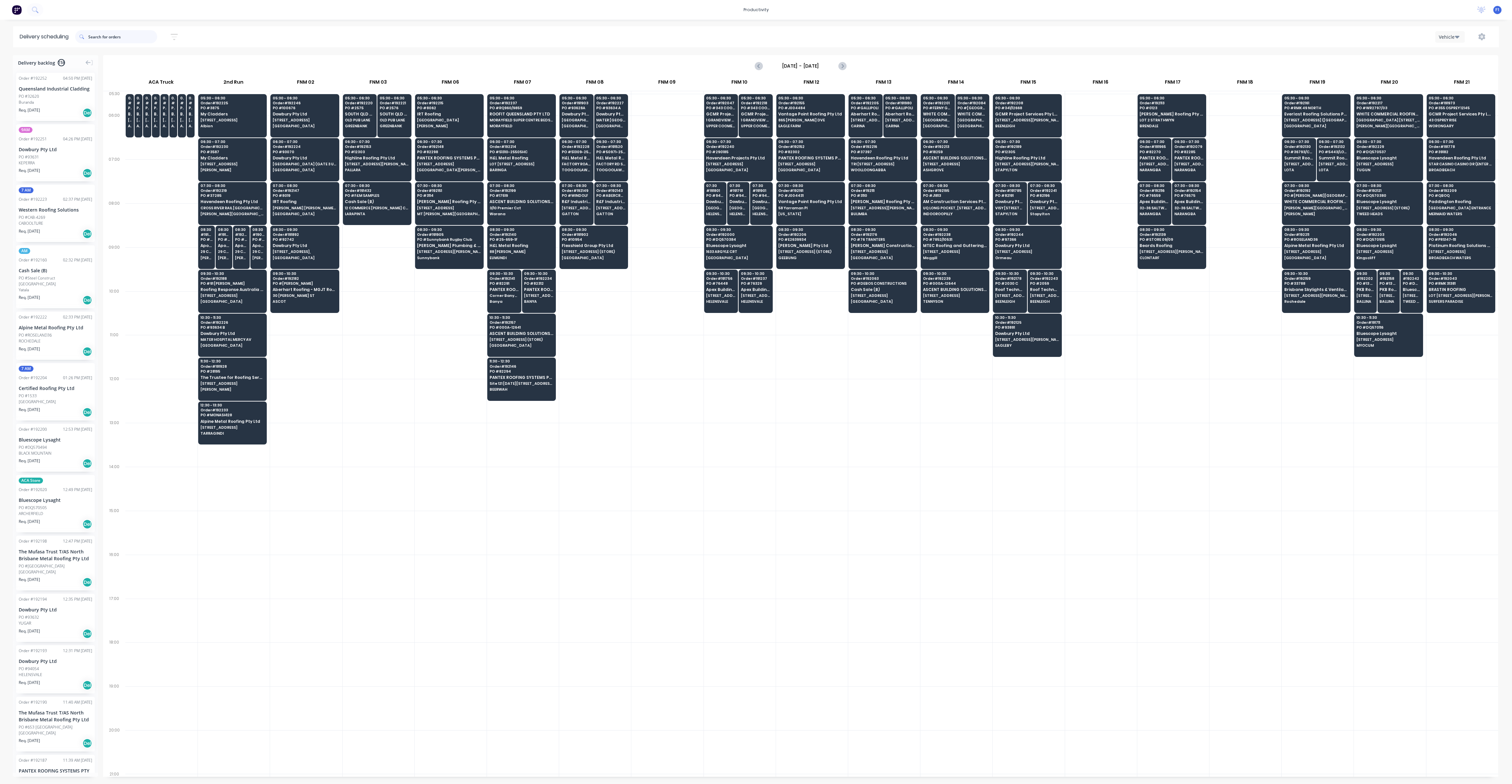
click at [101, 38] on input "text" at bounding box center [122, 36] width 69 height 13
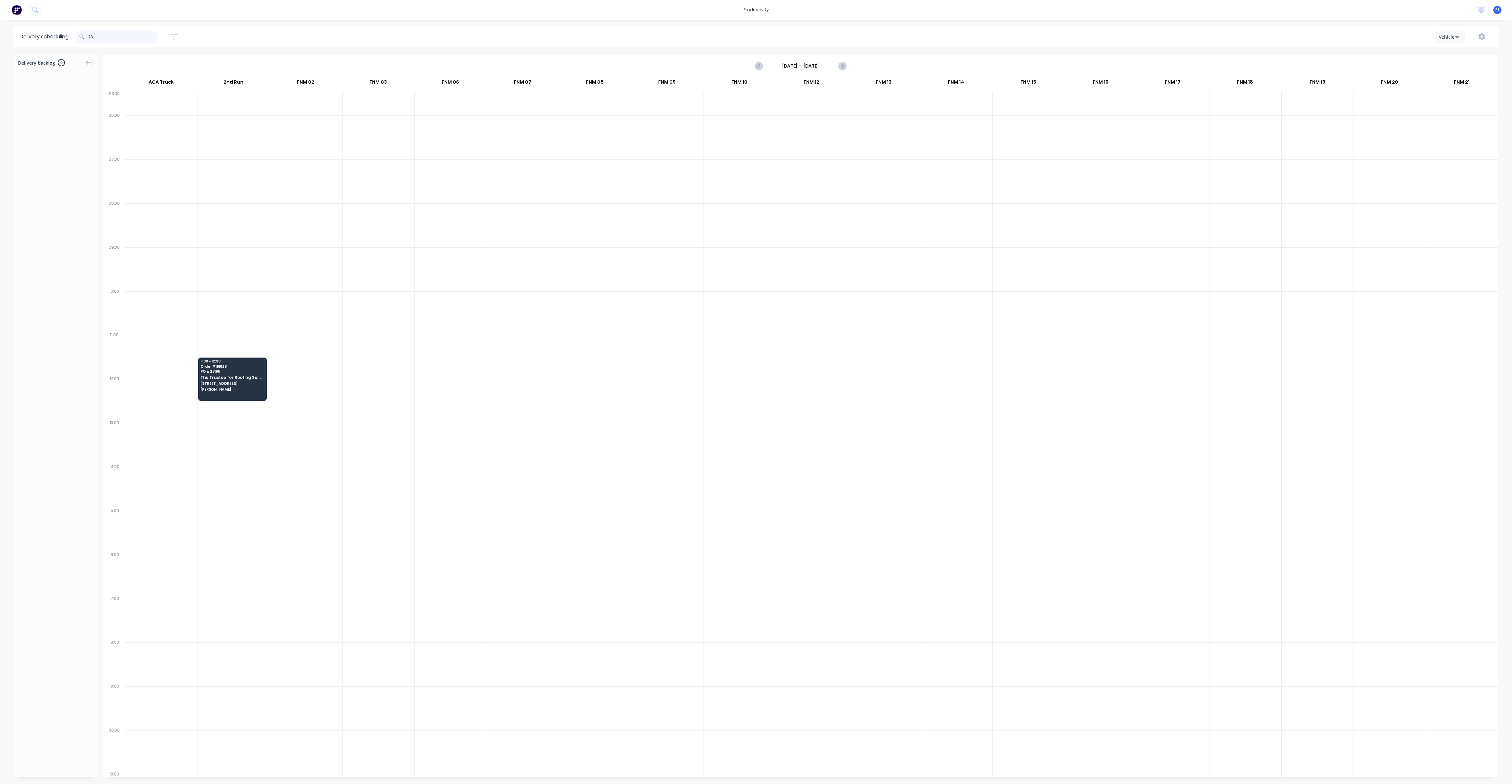
type input "2"
click at [62, 113] on div "[GEOGRAPHIC_DATA]" at bounding box center [55, 111] width 73 height 6
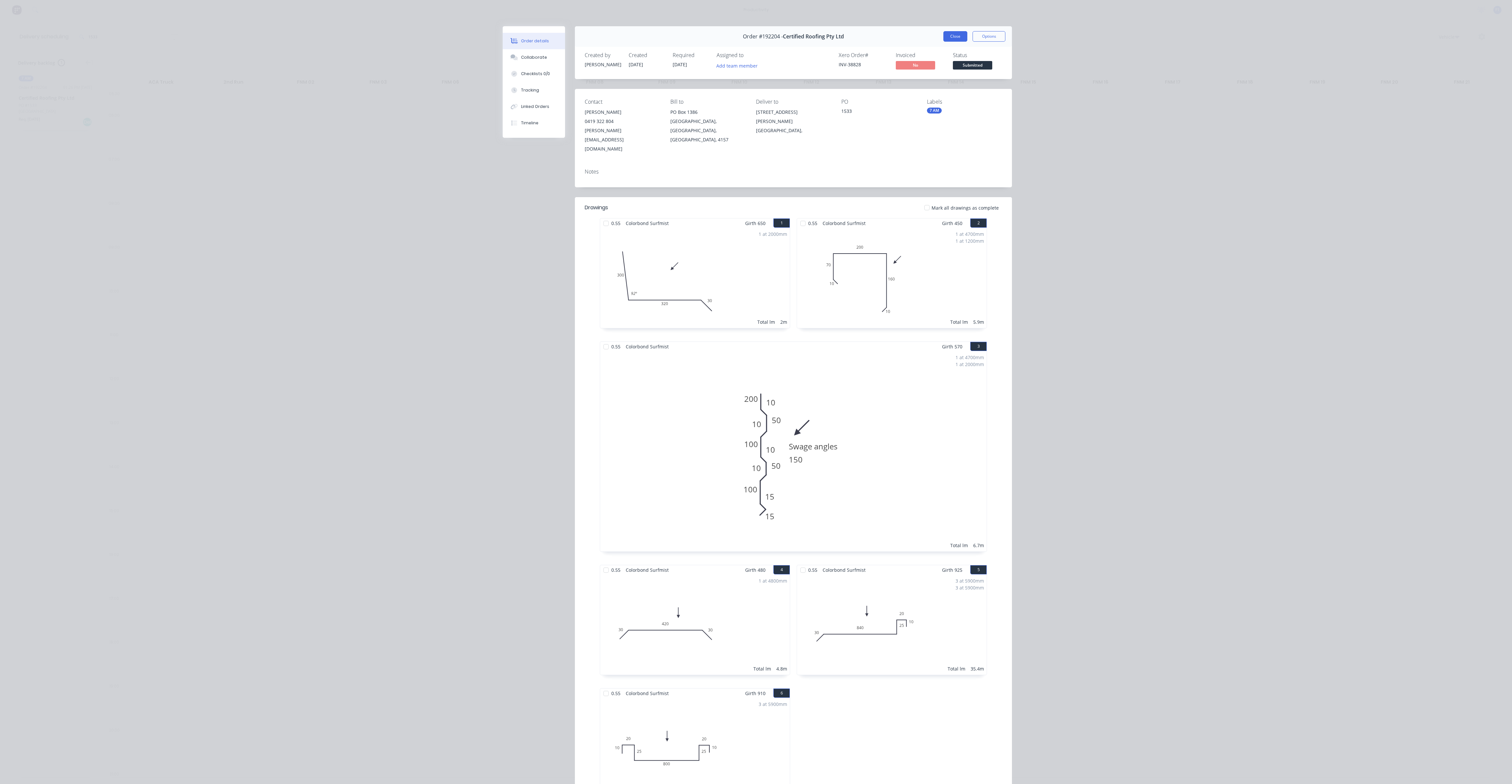
click at [946, 39] on button "Close" at bounding box center [955, 36] width 24 height 11
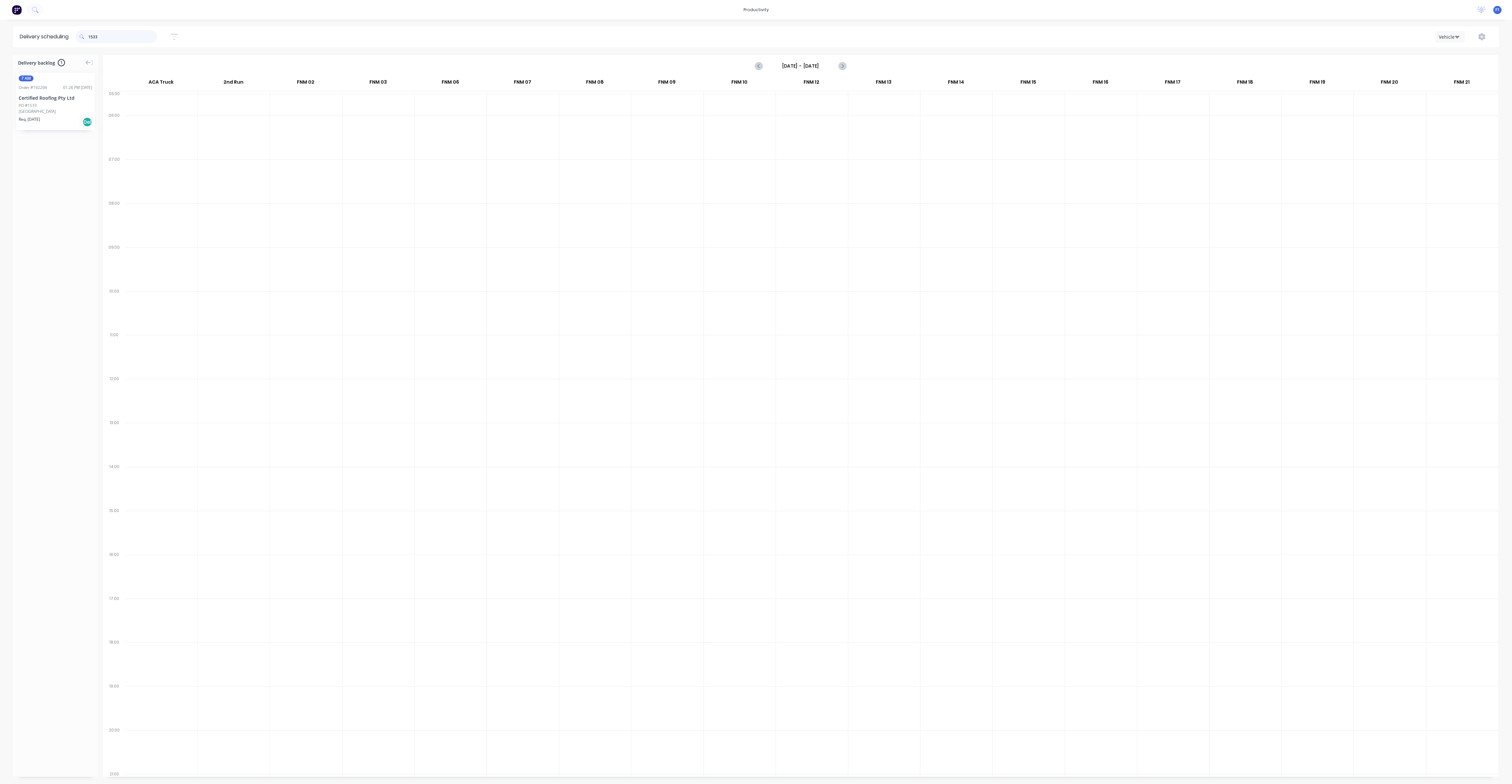
click at [110, 35] on input "1533" at bounding box center [122, 36] width 69 height 13
type input "1"
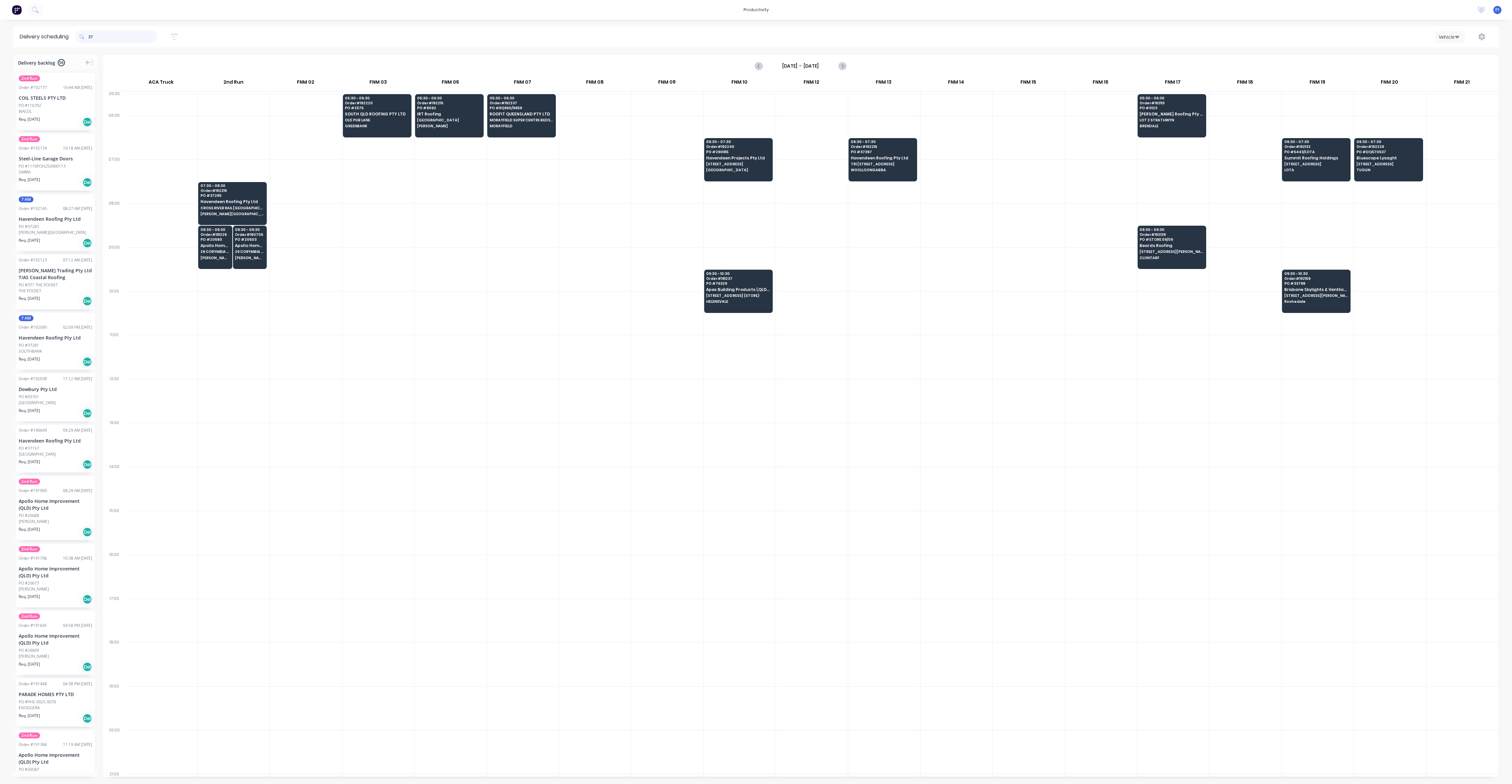
type input "3"
